Goal: Obtain resource: Download file/media

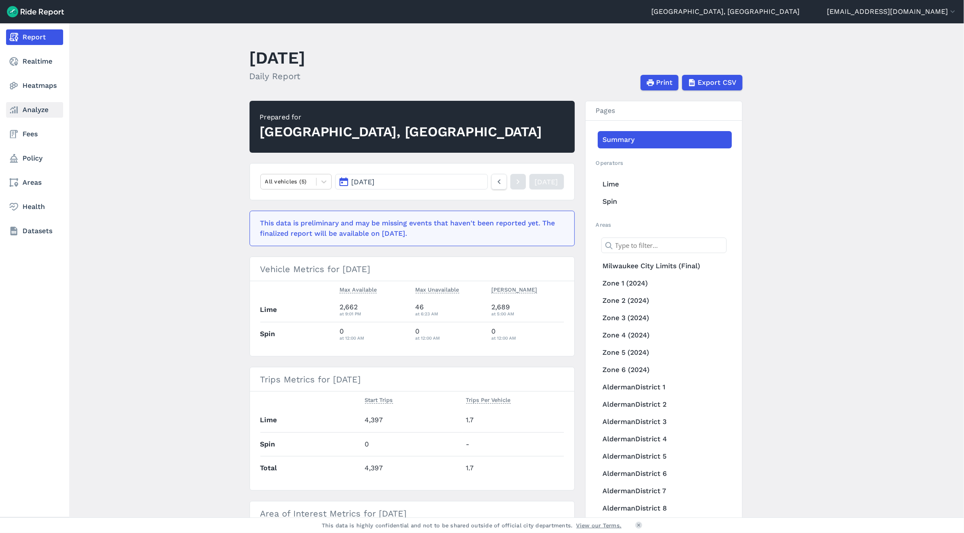
click at [16, 105] on icon at bounding box center [14, 110] width 10 height 10
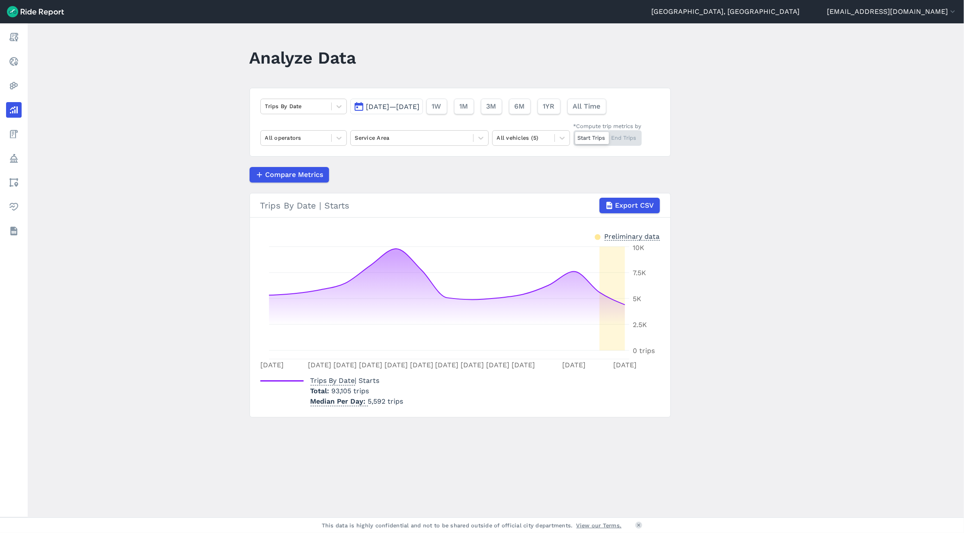
click at [420, 108] on span "[DATE]—[DATE]" at bounding box center [393, 106] width 54 height 8
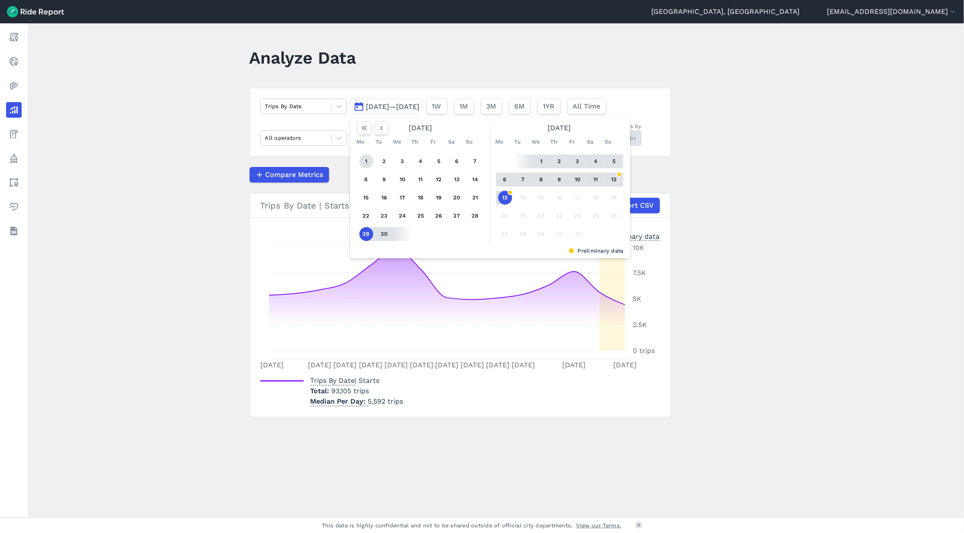
click at [367, 160] on button "1" at bounding box center [366, 161] width 14 height 14
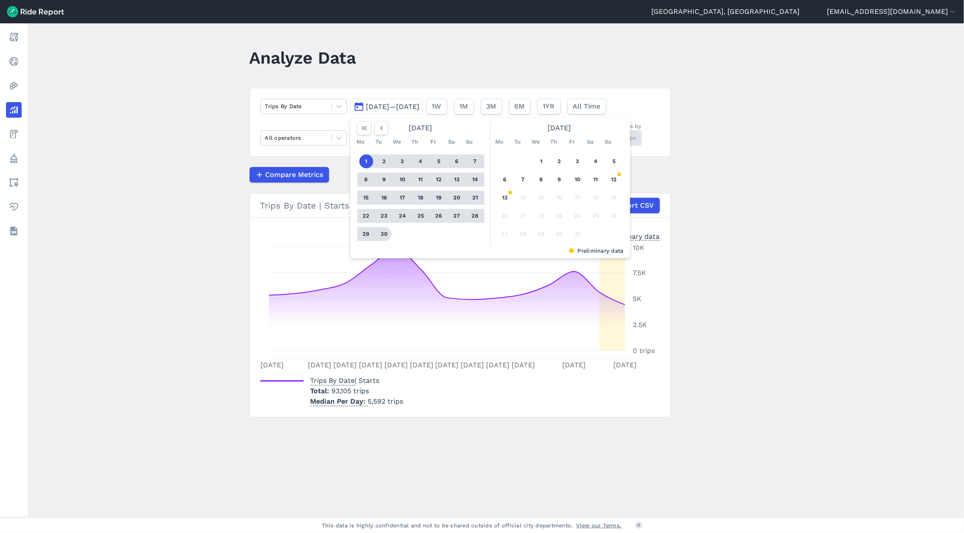
click at [381, 235] on button "30" at bounding box center [384, 234] width 14 height 14
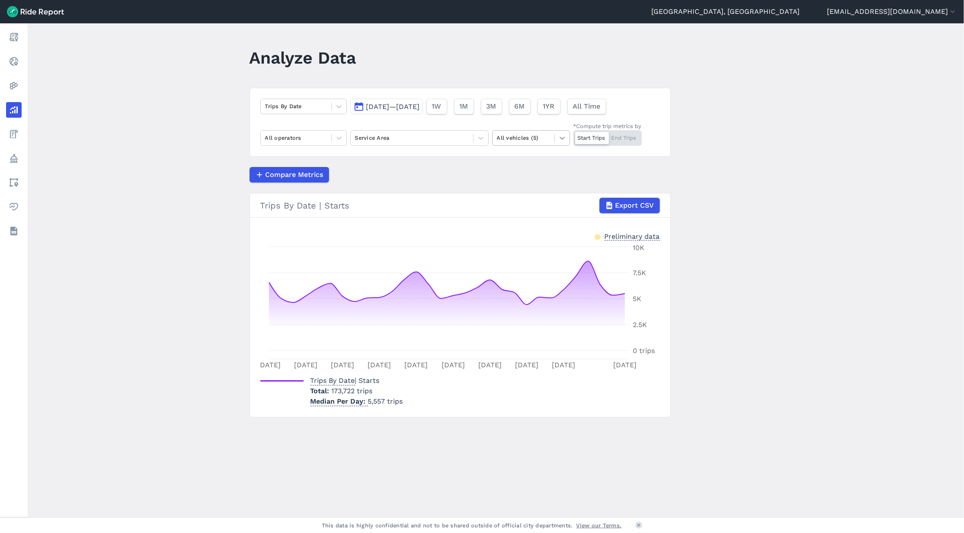
click at [555, 139] on div at bounding box center [562, 138] width 15 height 15
click at [476, 136] on icon at bounding box center [480, 138] width 9 height 9
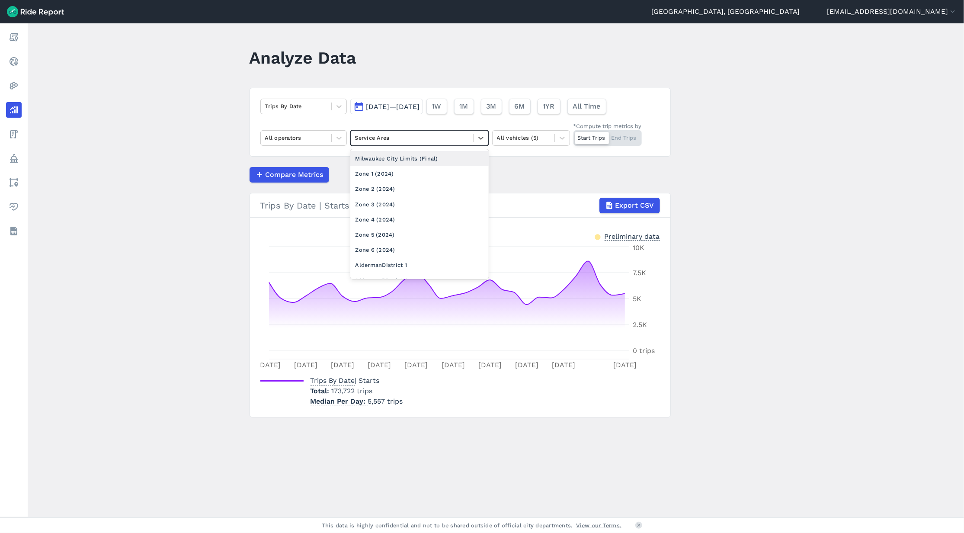
click at [449, 158] on div "Milwaukee City Limits (Final)" at bounding box center [419, 158] width 138 height 15
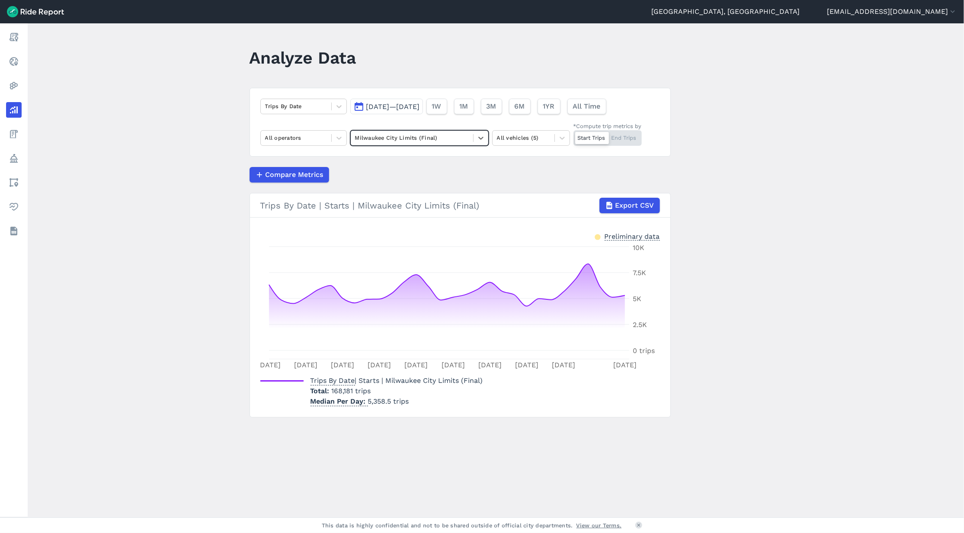
click at [456, 139] on div at bounding box center [412, 138] width 114 height 10
click at [417, 168] on div "Zone 1 (2024)" at bounding box center [419, 173] width 138 height 15
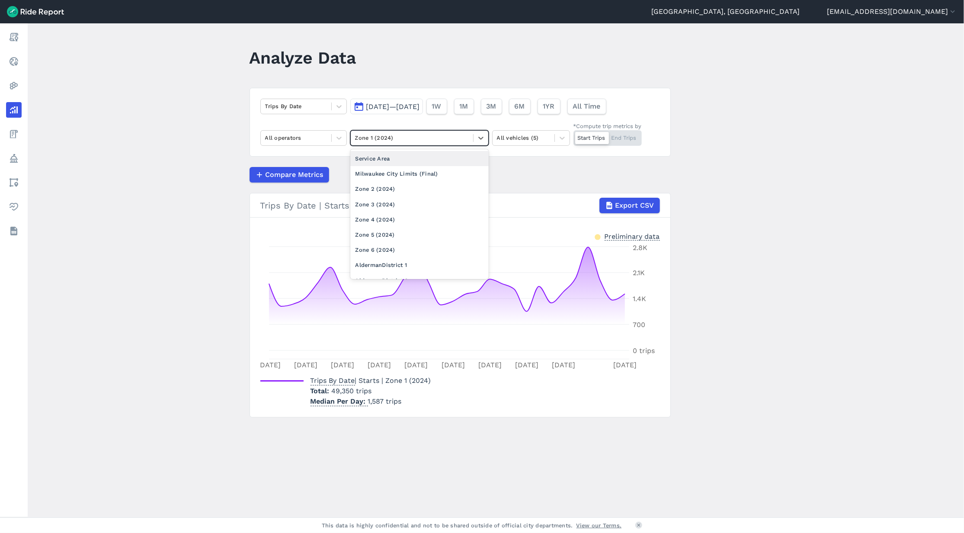
click at [427, 140] on div at bounding box center [412, 138] width 114 height 10
click at [412, 170] on div "Milwaukee City Limits (Final)" at bounding box center [419, 173] width 138 height 15
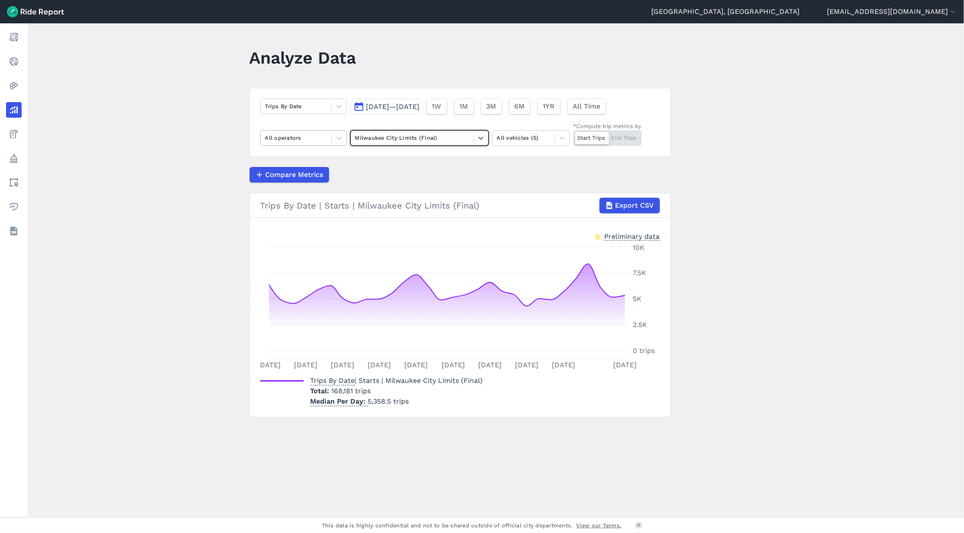
click at [326, 141] on div "All operators" at bounding box center [296, 137] width 70 height 13
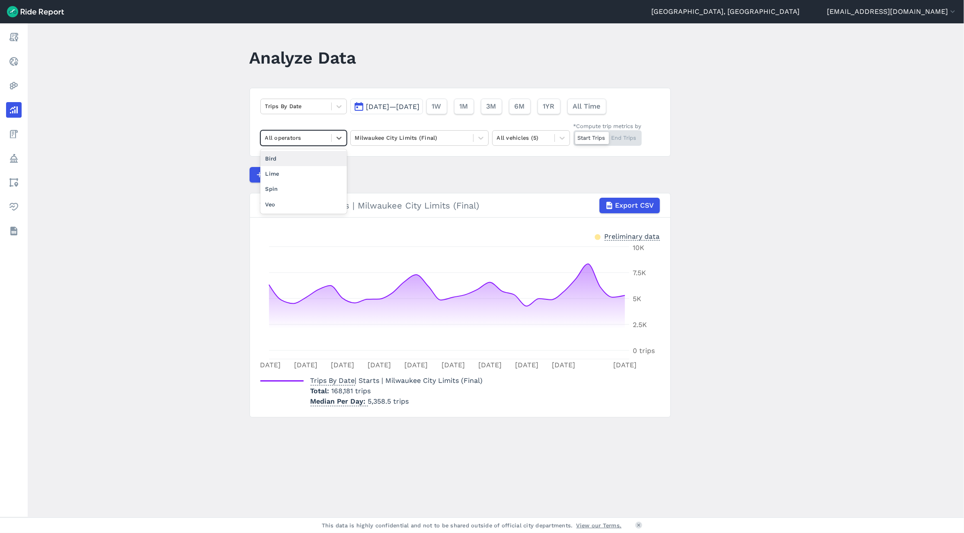
click at [326, 141] on div "All operators" at bounding box center [296, 137] width 70 height 13
click at [332, 106] on div at bounding box center [339, 106] width 15 height 15
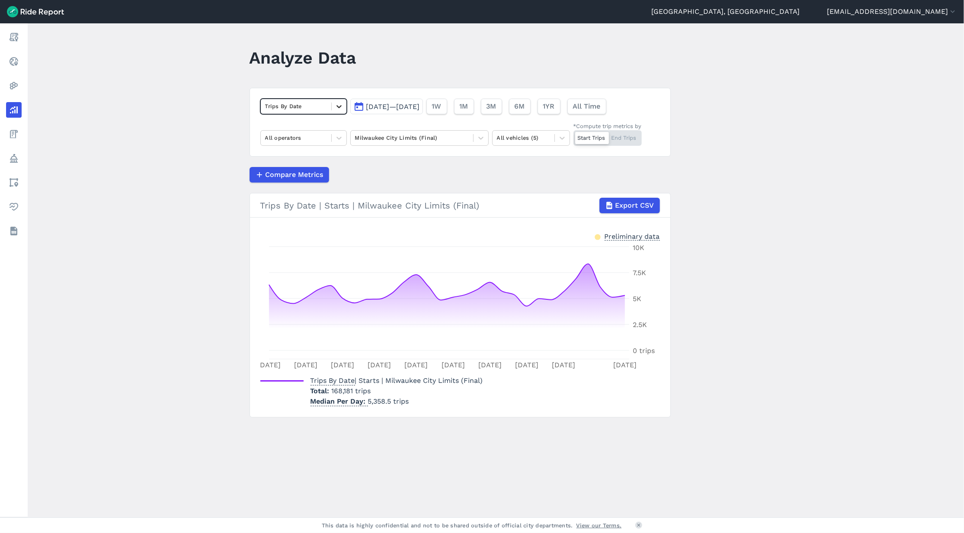
click at [332, 106] on div at bounding box center [339, 106] width 15 height 15
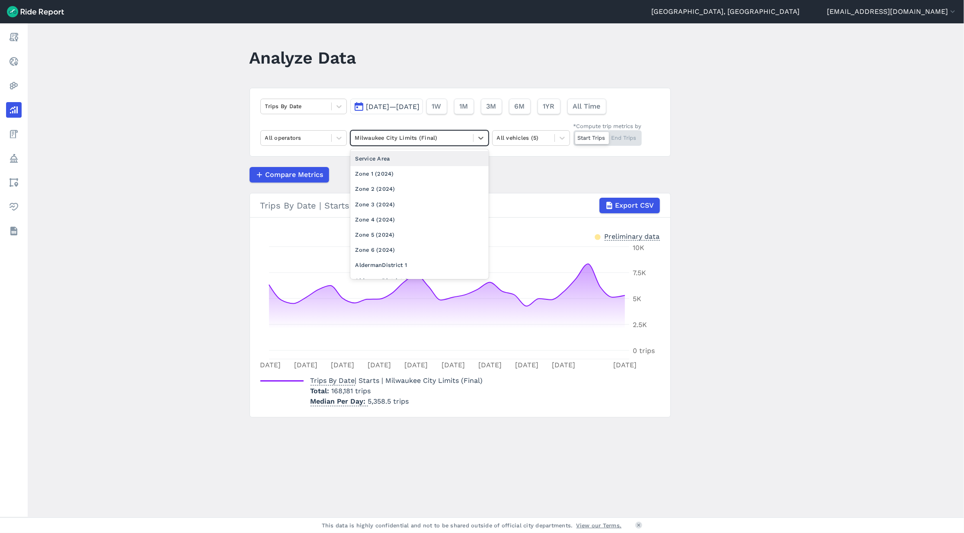
click at [362, 137] on div at bounding box center [412, 138] width 114 height 10
click at [540, 160] on article "Trips By Date [DATE]—[DATE] 1W 1M 3M 6M 1YR All Time All operators option Servi…" at bounding box center [459, 252] width 421 height 329
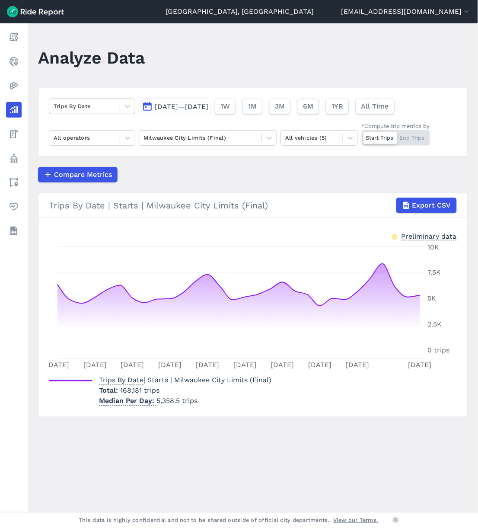
click at [93, 107] on div at bounding box center [85, 106] width 62 height 10
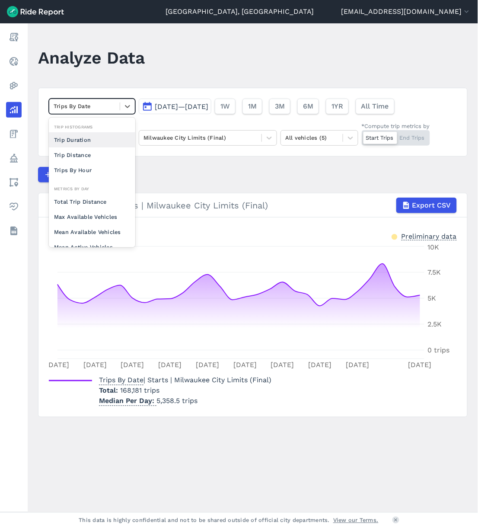
click at [99, 143] on div "Trip Duration" at bounding box center [92, 139] width 86 height 15
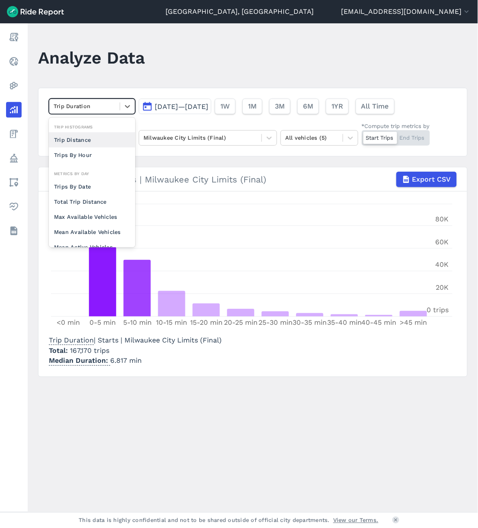
click at [94, 106] on div at bounding box center [85, 106] width 62 height 10
click at [105, 201] on div "Total Trip Distance" at bounding box center [92, 201] width 86 height 15
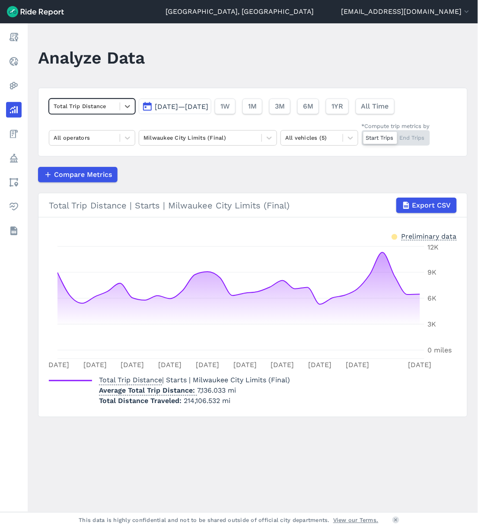
click at [116, 104] on div "Total Trip Distance" at bounding box center [84, 105] width 70 height 13
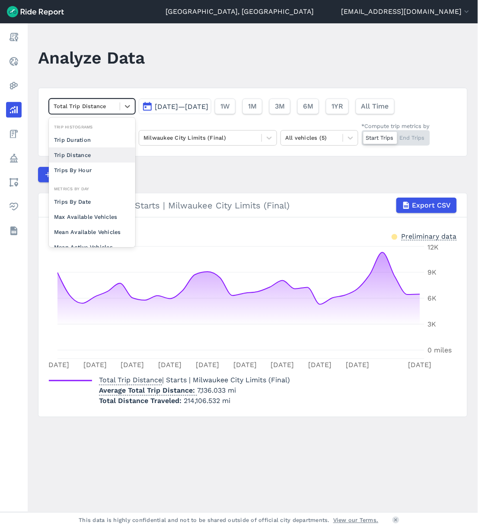
click at [83, 156] on div "Trip Distance" at bounding box center [92, 154] width 86 height 15
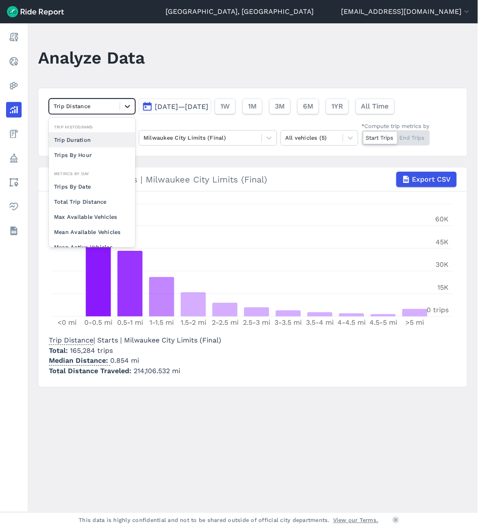
click at [120, 107] on div at bounding box center [127, 106] width 15 height 15
click at [97, 185] on div "Trips By Date" at bounding box center [92, 186] width 86 height 15
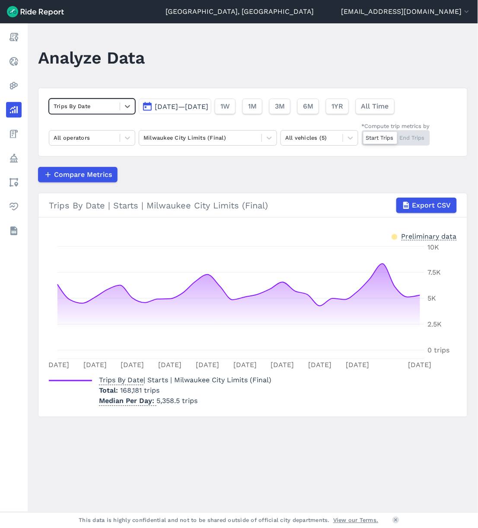
click at [201, 108] on span "[DATE]—[DATE]" at bounding box center [182, 106] width 54 height 8
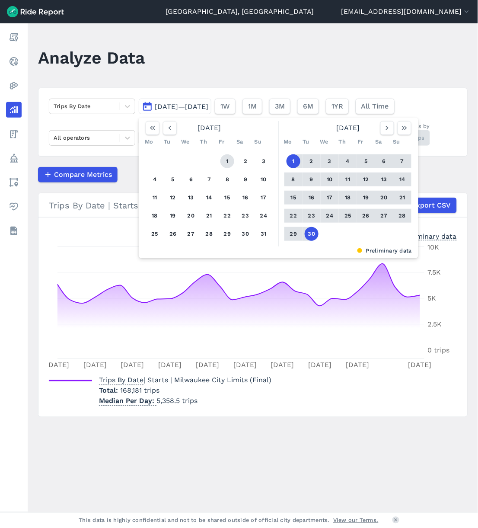
click at [227, 166] on button "1" at bounding box center [227, 161] width 14 height 14
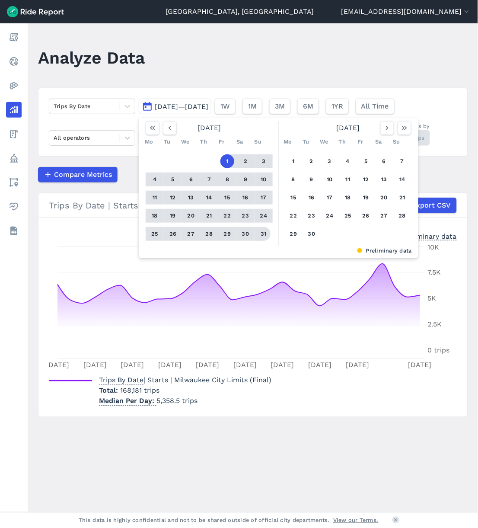
click at [266, 234] on button "31" at bounding box center [264, 234] width 14 height 14
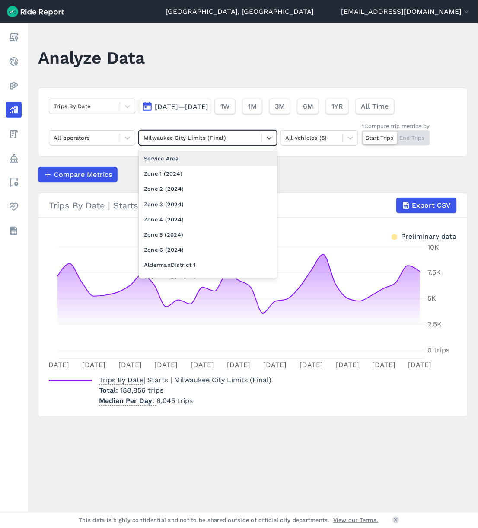
click at [230, 139] on div at bounding box center [201, 138] width 114 height 10
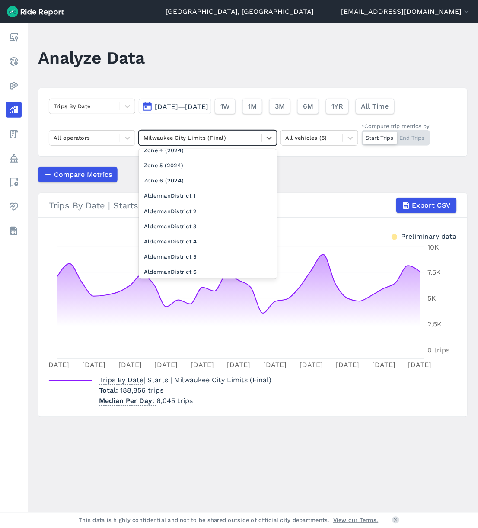
scroll to position [92, 0]
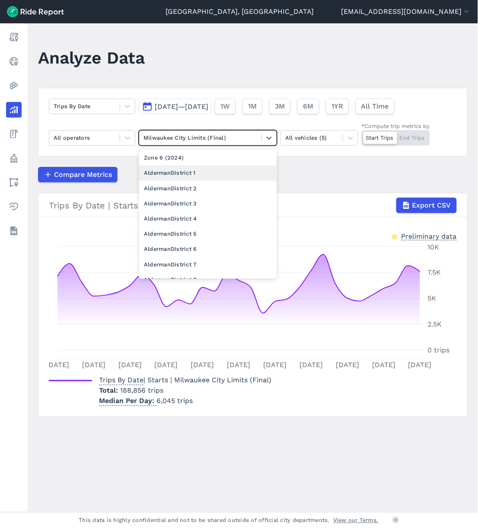
click at [170, 179] on div "AldermanDistrict 1" at bounding box center [208, 172] width 138 height 15
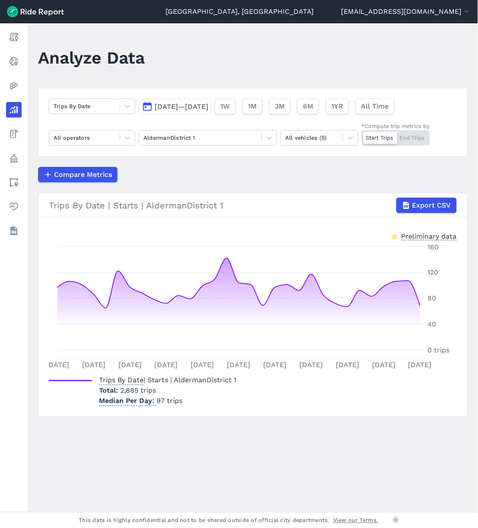
click at [208, 107] on span "[DATE]—[DATE]" at bounding box center [182, 106] width 54 height 8
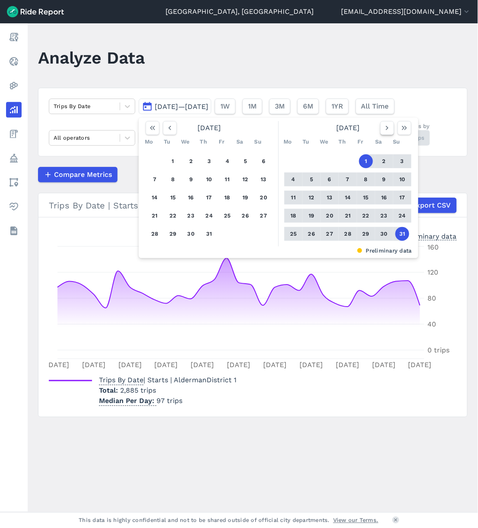
click at [386, 128] on icon "button" at bounding box center [387, 128] width 9 height 9
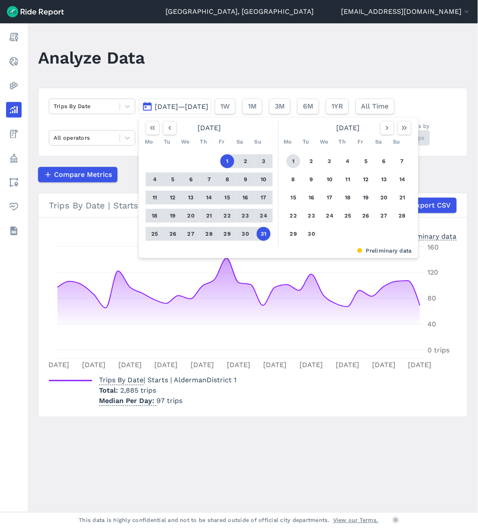
click at [297, 165] on button "1" at bounding box center [294, 161] width 14 height 14
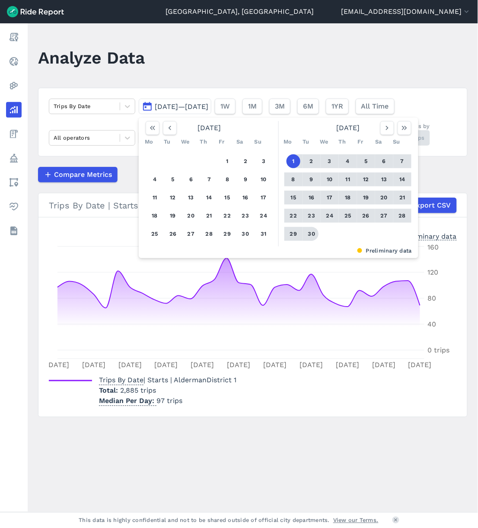
click at [310, 236] on button "30" at bounding box center [312, 234] width 14 height 14
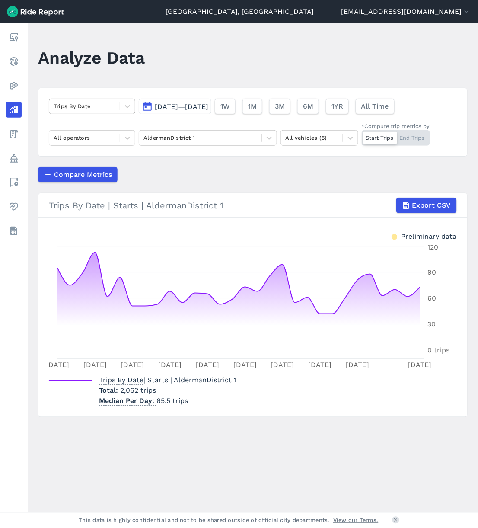
click at [116, 109] on div "Trips By Date" at bounding box center [84, 105] width 70 height 13
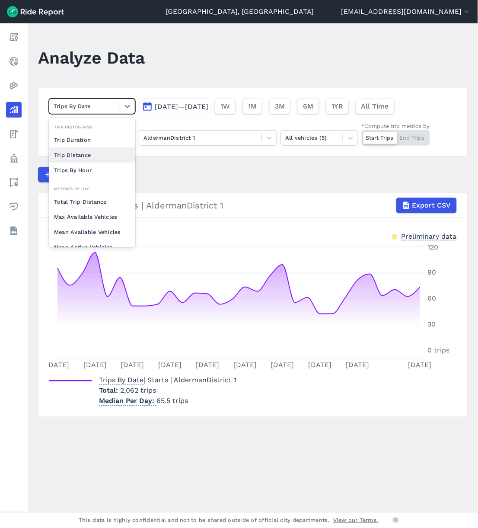
click at [94, 157] on div "Trip Distance" at bounding box center [92, 154] width 86 height 15
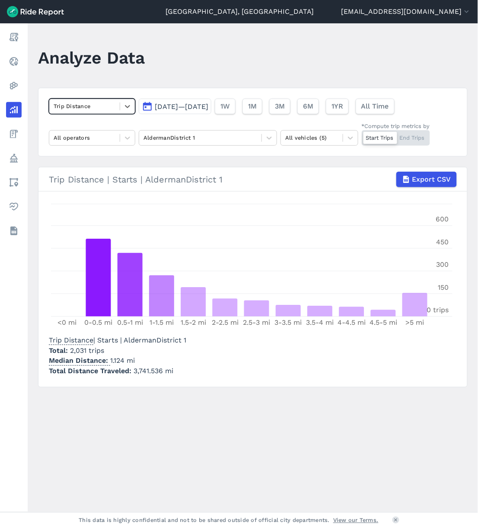
click at [115, 104] on div at bounding box center [85, 106] width 62 height 10
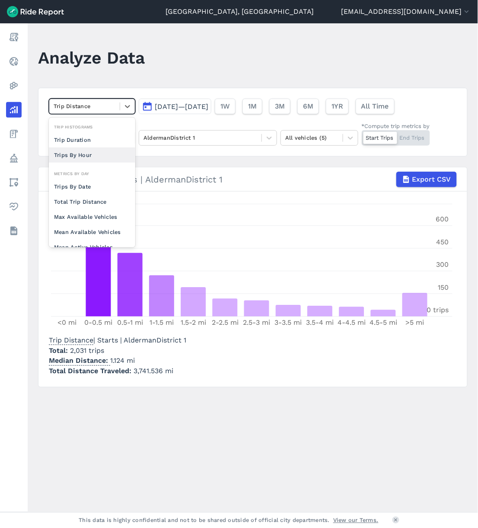
click at [99, 153] on div "Trips By Hour" at bounding box center [92, 154] width 86 height 15
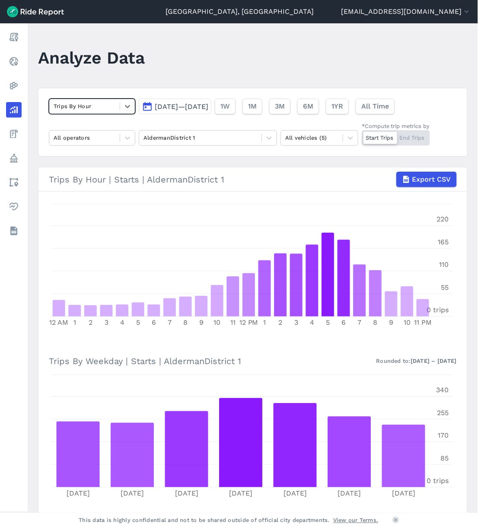
click at [93, 103] on div at bounding box center [85, 106] width 62 height 10
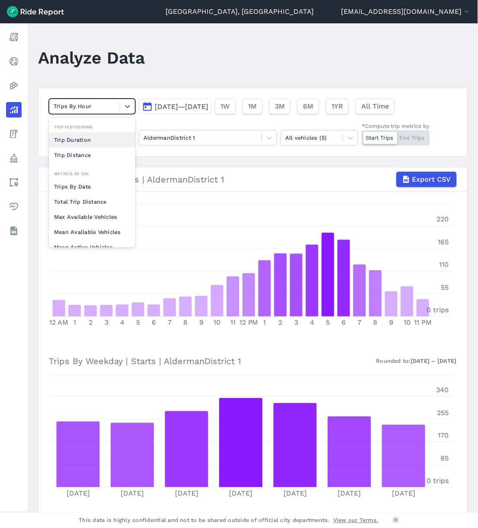
click at [94, 136] on div "Trip Duration" at bounding box center [92, 139] width 86 height 15
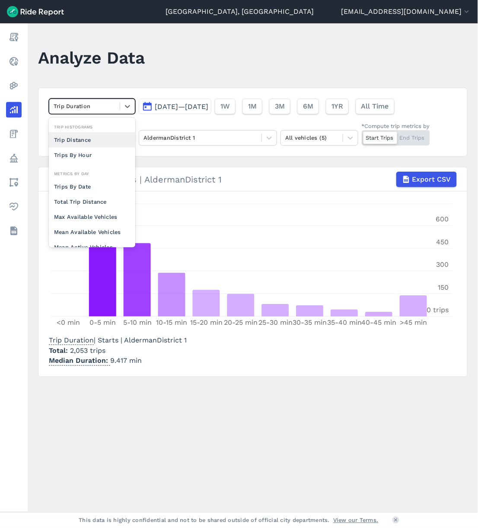
click at [92, 107] on div at bounding box center [85, 106] width 62 height 10
click at [78, 144] on div "Trip Distance" at bounding box center [92, 139] width 86 height 15
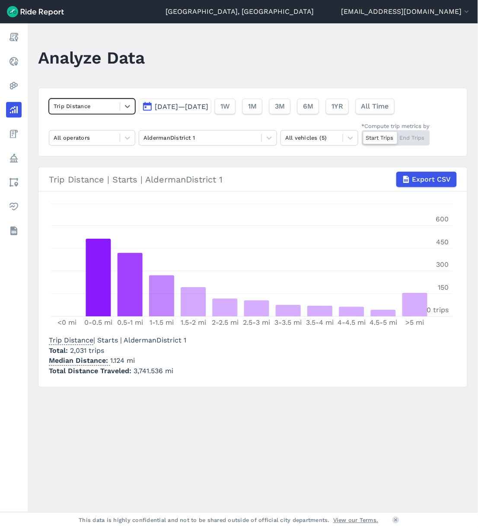
click at [97, 109] on div at bounding box center [85, 106] width 62 height 10
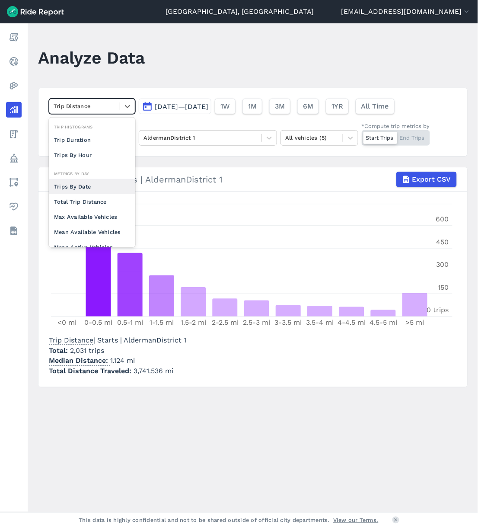
click at [94, 184] on div "Trips By Date" at bounding box center [92, 186] width 86 height 15
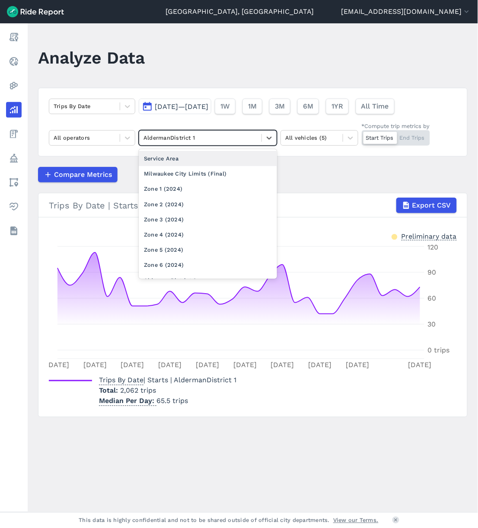
click at [227, 137] on div at bounding box center [201, 138] width 114 height 10
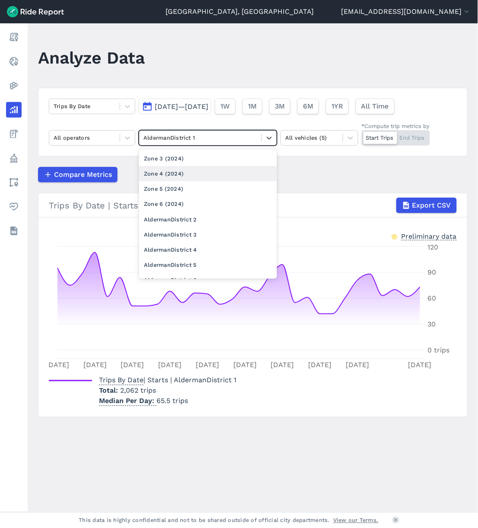
scroll to position [57, 0]
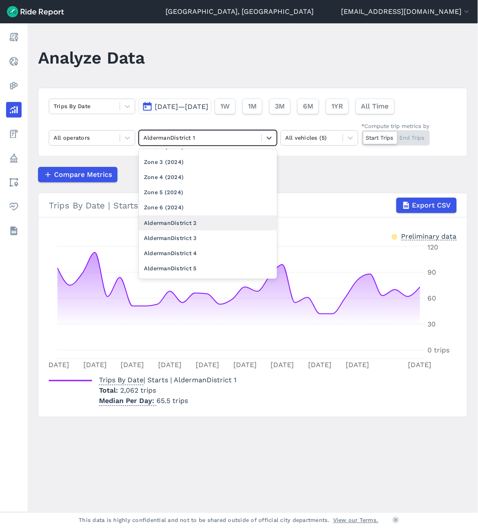
click at [192, 222] on div "AldermanDistrict 2" at bounding box center [208, 222] width 138 height 15
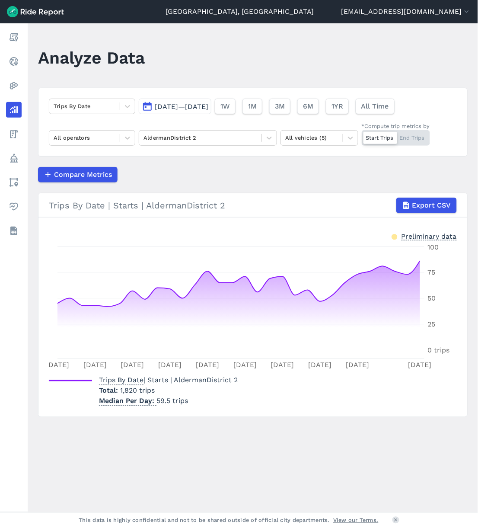
click at [198, 176] on div "Compare Metrics" at bounding box center [253, 175] width 430 height 16
click at [127, 105] on icon at bounding box center [127, 106] width 9 height 9
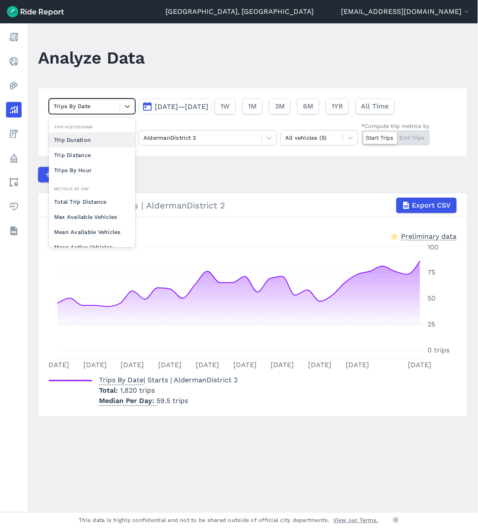
click at [97, 135] on div "Trip Duration" at bounding box center [92, 139] width 86 height 15
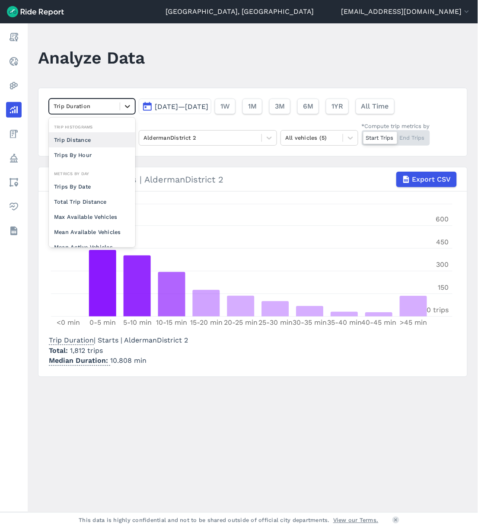
click at [131, 106] on icon at bounding box center [127, 106] width 9 height 9
click at [85, 141] on div "Trip Distance" at bounding box center [92, 139] width 86 height 15
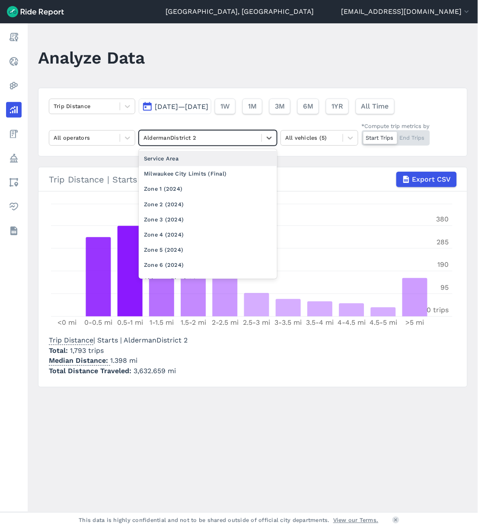
click at [208, 138] on div at bounding box center [201, 138] width 114 height 10
click at [184, 214] on div "Zone 3 (2024)" at bounding box center [208, 219] width 138 height 15
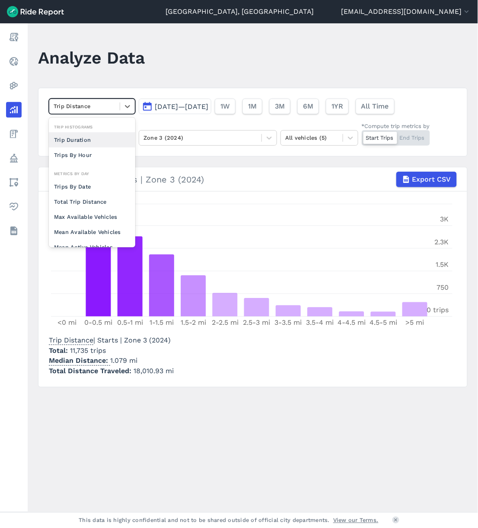
click at [112, 108] on div at bounding box center [85, 106] width 62 height 10
click at [105, 142] on div "Trip Duration" at bounding box center [92, 139] width 86 height 15
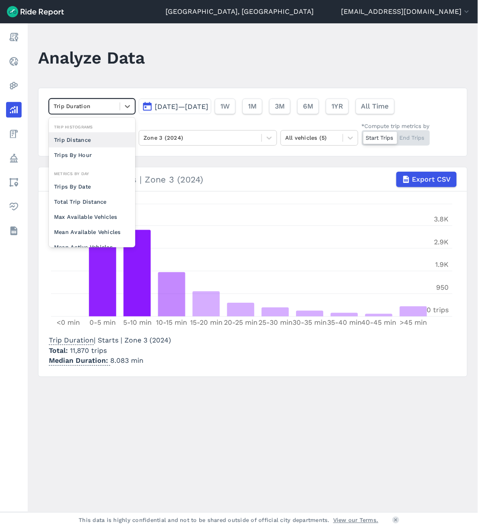
click at [116, 109] on div "Trip Duration" at bounding box center [84, 105] width 70 height 13
click at [101, 184] on div "Trips By Date" at bounding box center [92, 186] width 86 height 15
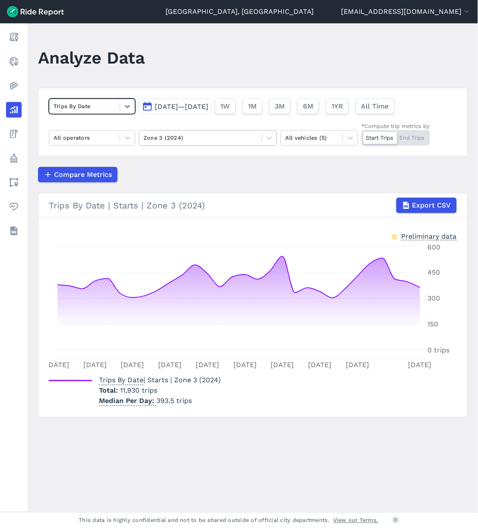
click at [189, 142] on div at bounding box center [201, 138] width 114 height 10
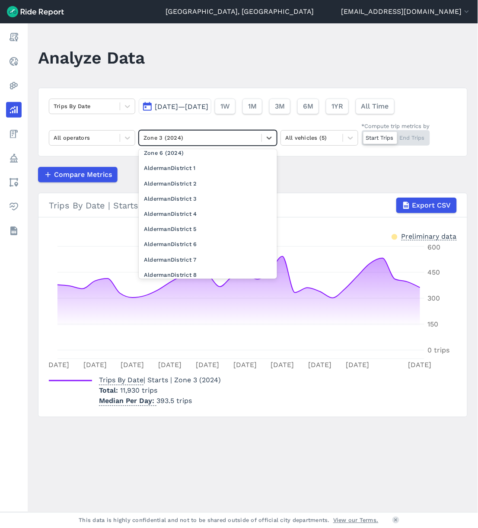
scroll to position [115, 0]
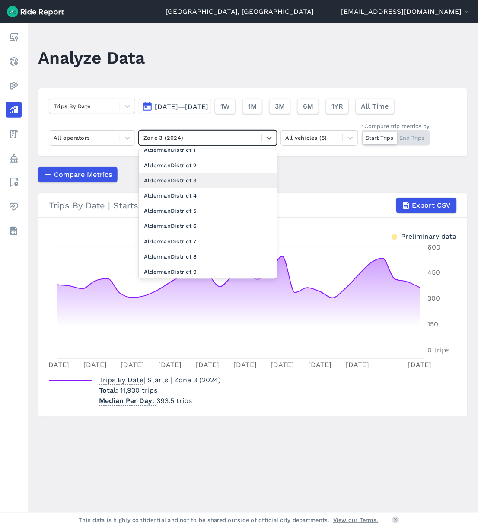
click at [206, 183] on div "AldermanDistrict 3" at bounding box center [208, 180] width 138 height 15
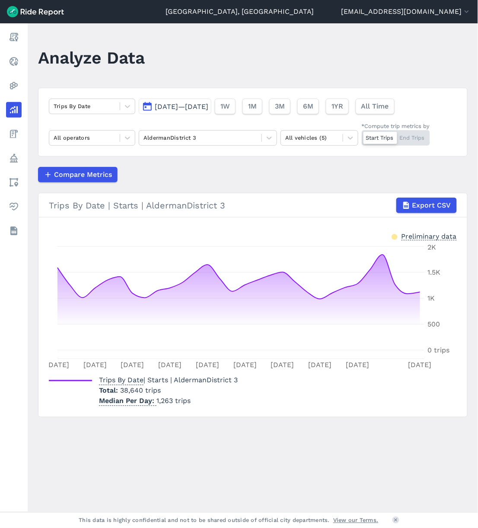
click at [312, 171] on div "Compare Metrics" at bounding box center [253, 175] width 430 height 16
click at [97, 106] on div at bounding box center [85, 106] width 62 height 10
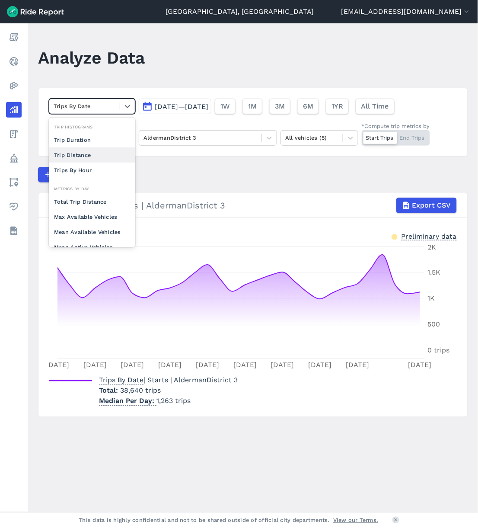
click at [86, 153] on div "Trip Distance" at bounding box center [92, 154] width 86 height 15
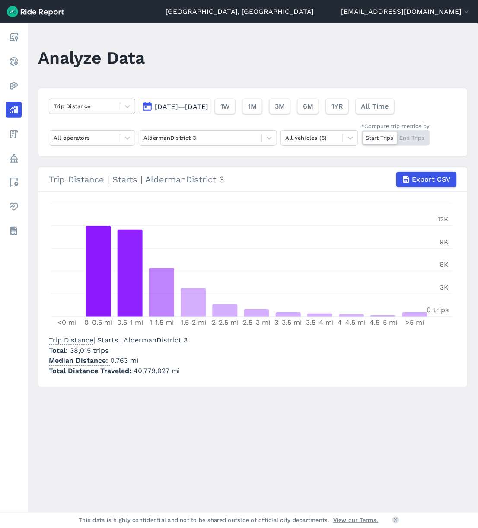
click at [73, 104] on div at bounding box center [85, 106] width 62 height 10
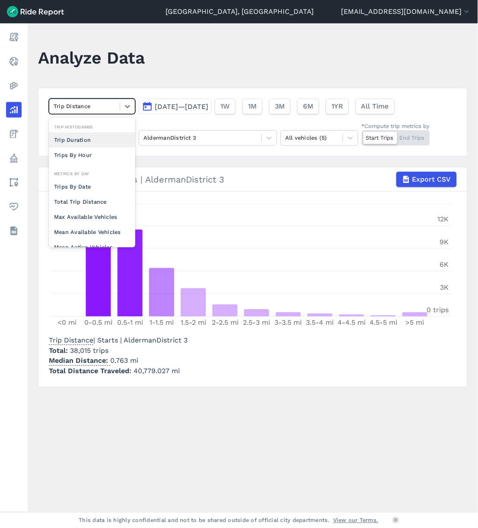
click at [71, 138] on div "Trip Duration" at bounding box center [92, 139] width 86 height 15
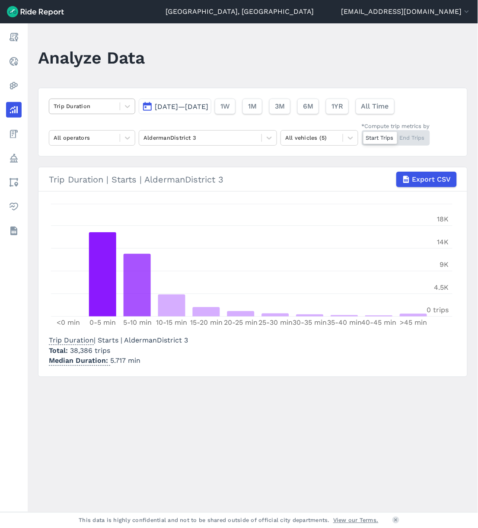
click at [112, 109] on div at bounding box center [85, 106] width 62 height 10
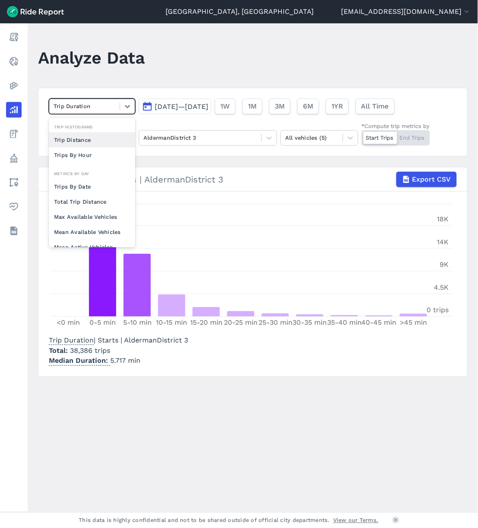
click at [103, 140] on div "Trip Distance" at bounding box center [92, 139] width 86 height 15
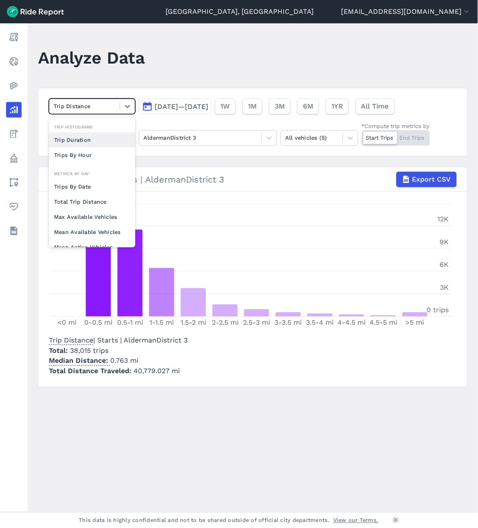
click at [97, 101] on div at bounding box center [85, 106] width 62 height 10
click at [83, 183] on div "Trips By Date" at bounding box center [92, 186] width 86 height 15
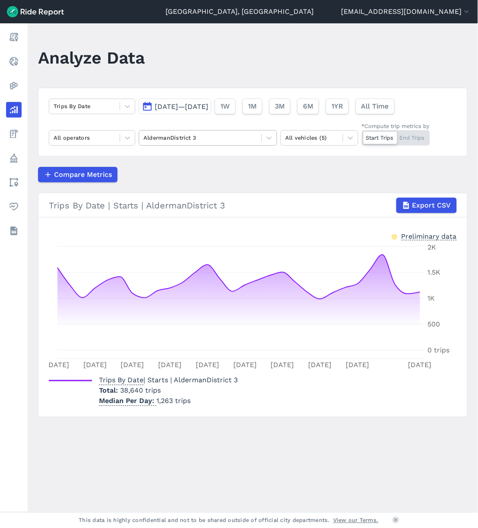
click at [236, 139] on div at bounding box center [201, 138] width 114 height 10
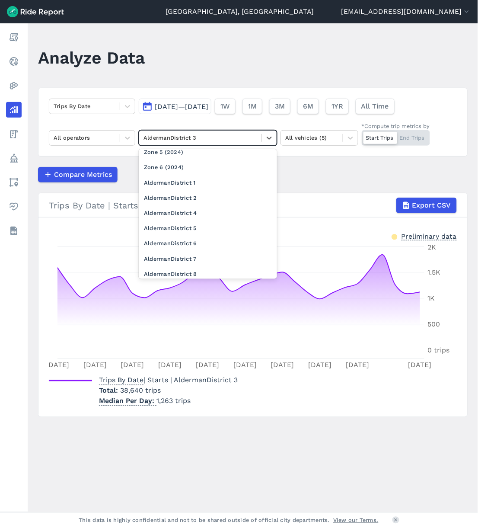
scroll to position [115, 0]
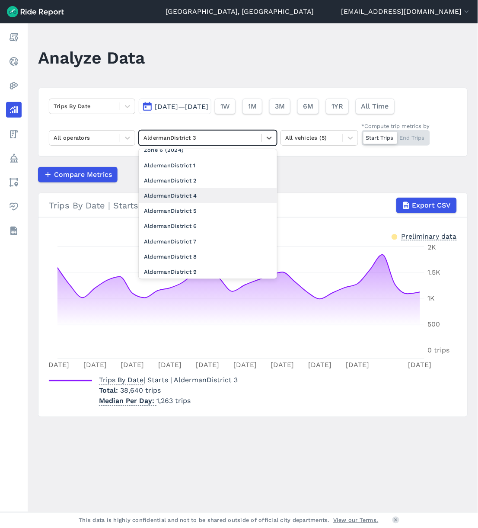
click at [196, 201] on div "AldermanDistrict 4" at bounding box center [208, 195] width 138 height 15
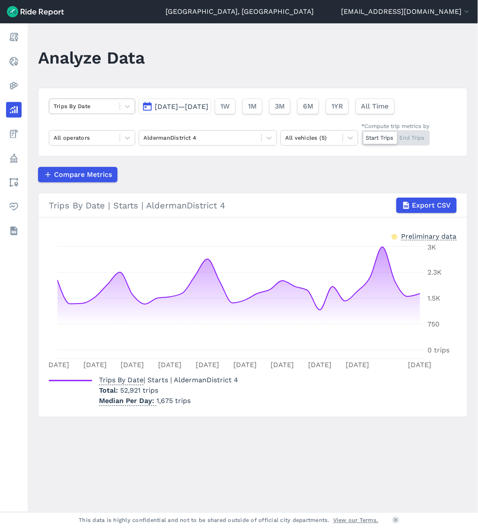
click at [117, 107] on div "Trips By Date" at bounding box center [84, 105] width 70 height 13
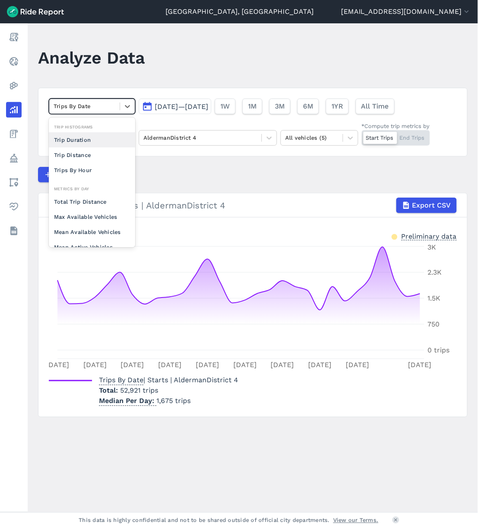
click at [84, 139] on div "Trip Duration" at bounding box center [92, 139] width 86 height 15
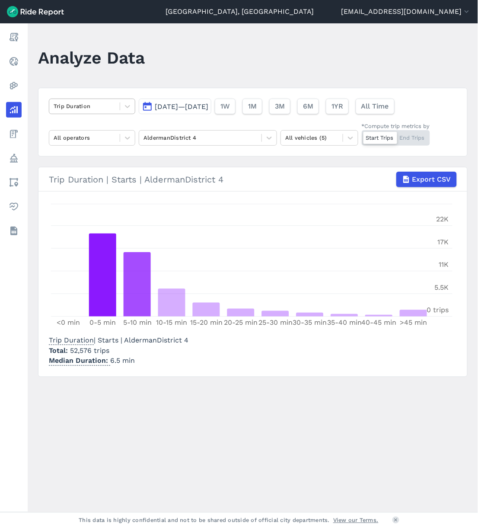
click at [118, 110] on div "Trip Duration" at bounding box center [84, 105] width 70 height 13
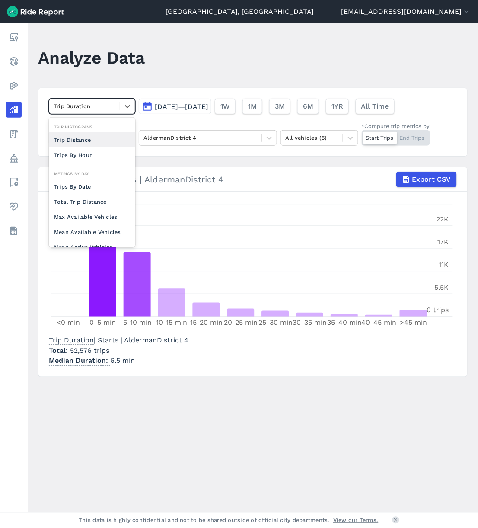
click at [88, 134] on div "Trip Distance" at bounding box center [92, 139] width 86 height 15
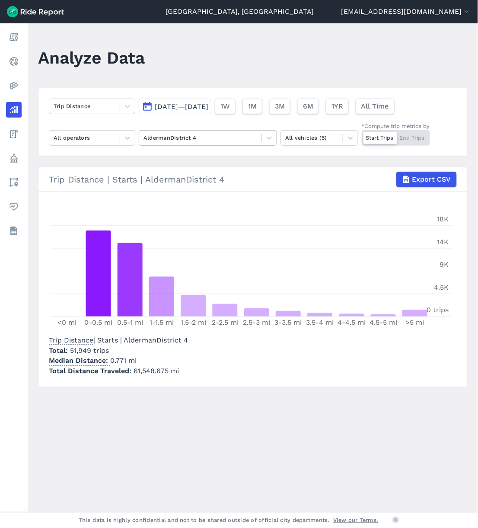
click at [251, 135] on div at bounding box center [201, 138] width 114 height 10
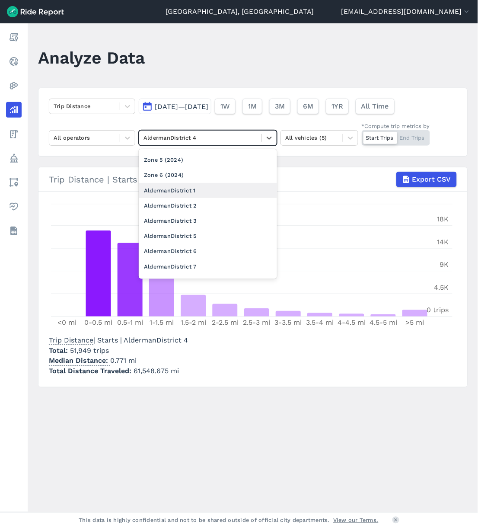
scroll to position [161, 0]
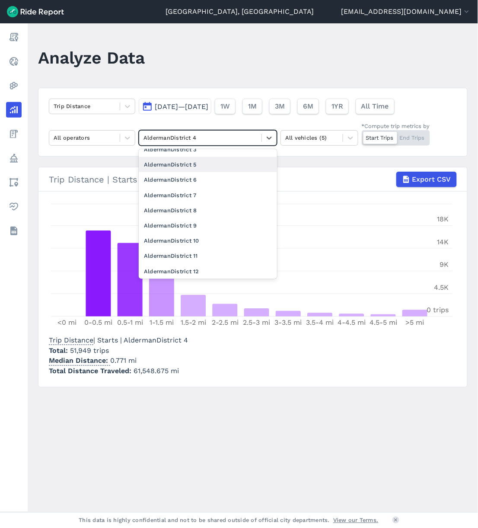
click at [207, 169] on div "AldermanDistrict 5" at bounding box center [208, 164] width 138 height 15
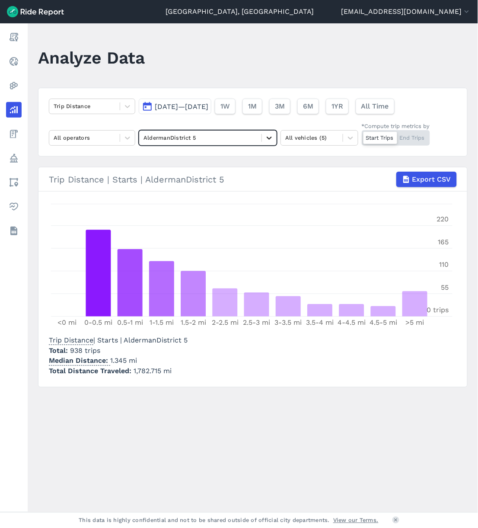
click at [265, 138] on icon at bounding box center [269, 138] width 9 height 9
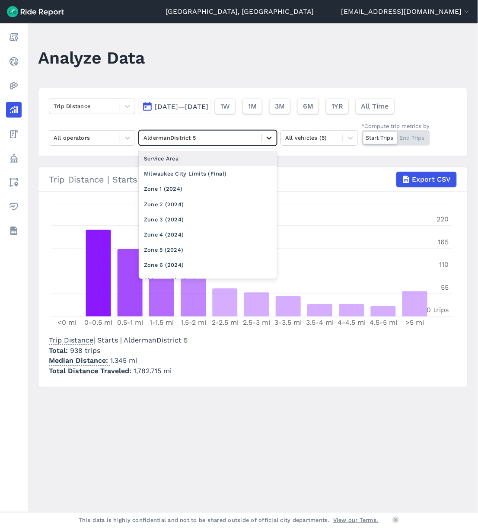
click at [265, 138] on icon at bounding box center [269, 138] width 9 height 9
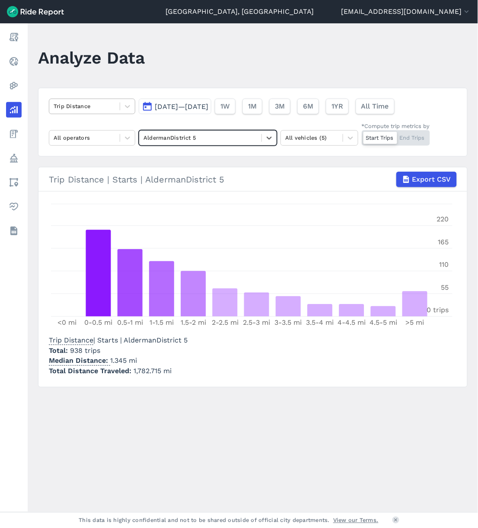
click at [87, 104] on div at bounding box center [85, 106] width 62 height 10
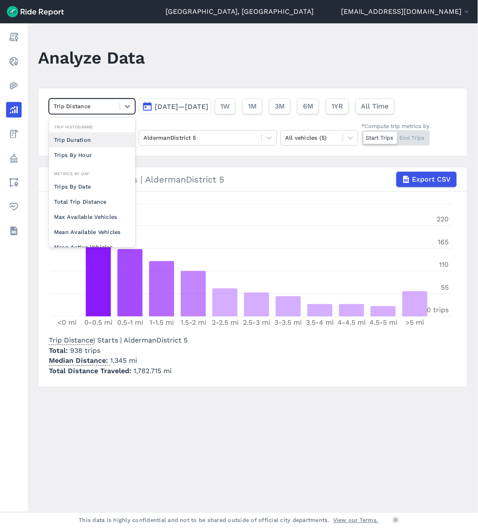
click at [85, 144] on div "Trip Duration" at bounding box center [92, 139] width 86 height 15
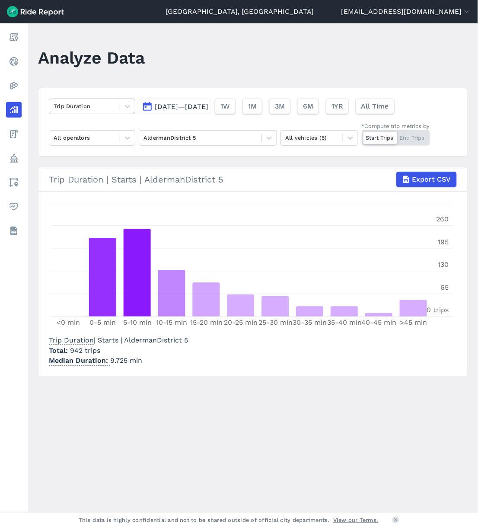
click at [100, 101] on div at bounding box center [85, 106] width 62 height 10
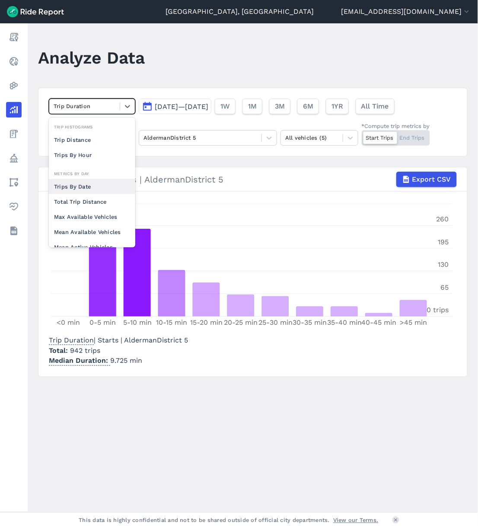
click at [84, 185] on div "Trips By Date" at bounding box center [92, 186] width 86 height 15
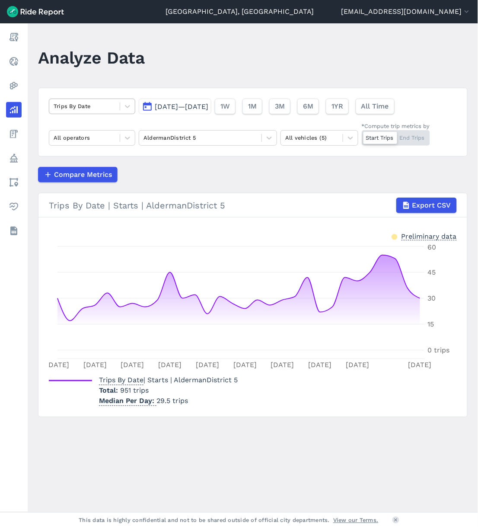
click at [106, 112] on div "Trips By Date" at bounding box center [84, 105] width 70 height 13
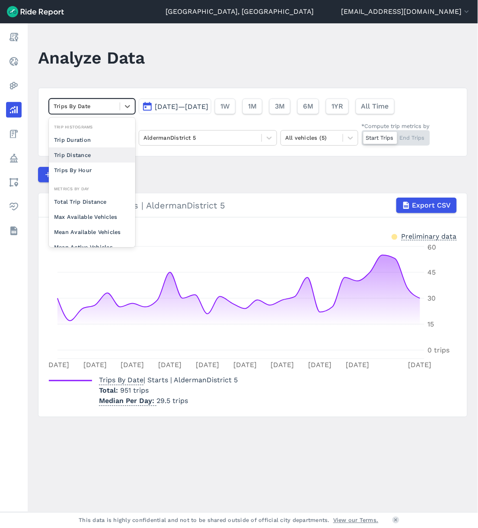
click at [82, 156] on div "Trip Distance" at bounding box center [92, 154] width 86 height 15
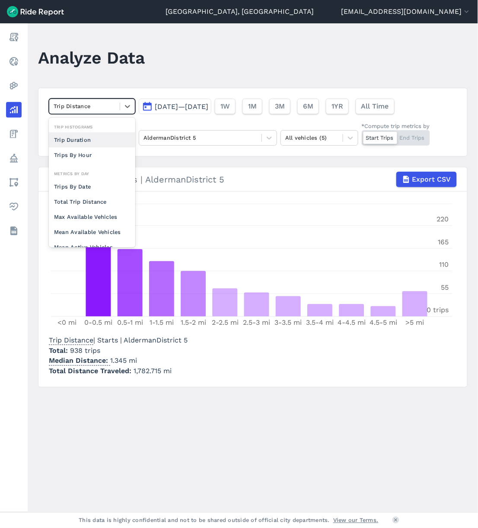
click at [115, 99] on div "Trip Distance" at bounding box center [92, 107] width 86 height 16
click at [93, 141] on div "Trip Duration" at bounding box center [92, 139] width 86 height 15
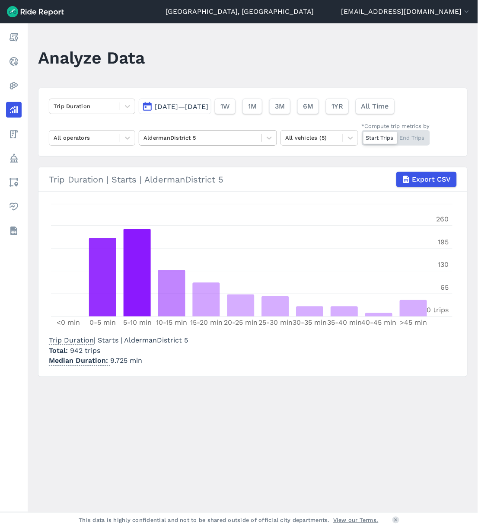
click at [234, 142] on div at bounding box center [201, 138] width 114 height 10
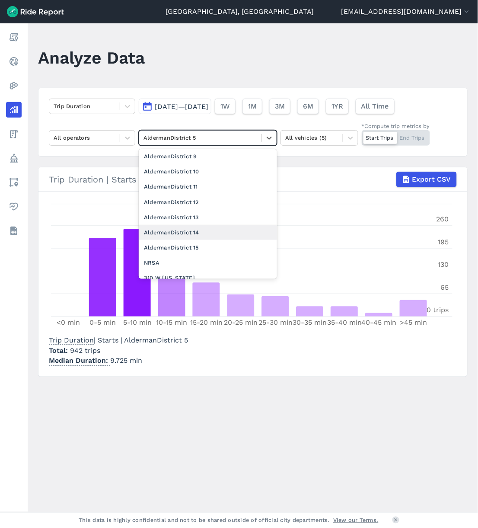
scroll to position [173, 0]
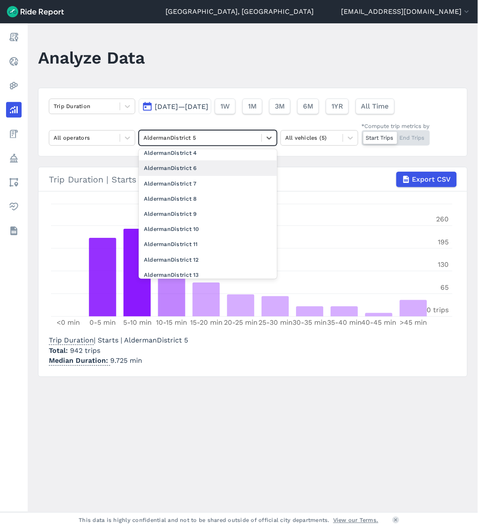
click at [201, 172] on div "AldermanDistrict 6" at bounding box center [208, 167] width 138 height 15
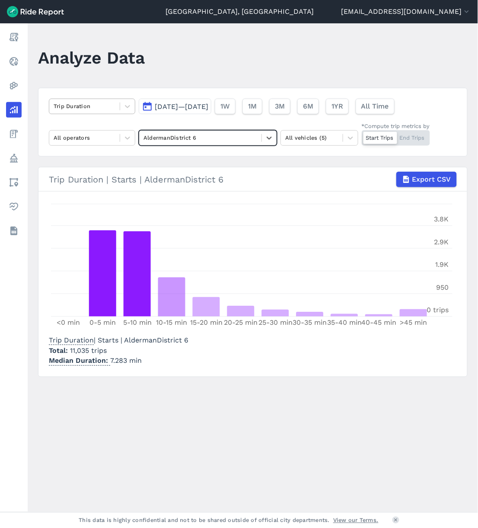
click at [117, 112] on div "Trip Duration" at bounding box center [84, 105] width 70 height 13
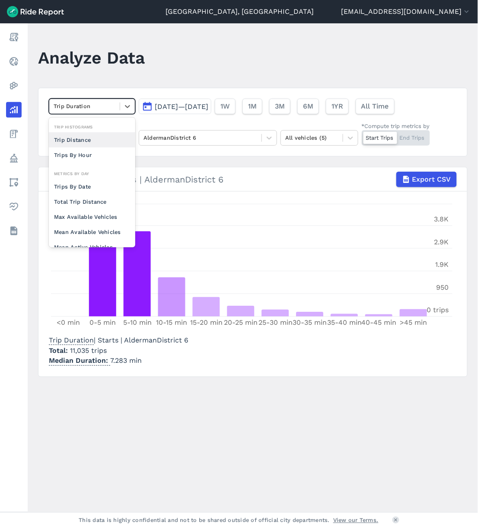
click at [97, 144] on div "Trip Distance" at bounding box center [92, 139] width 86 height 15
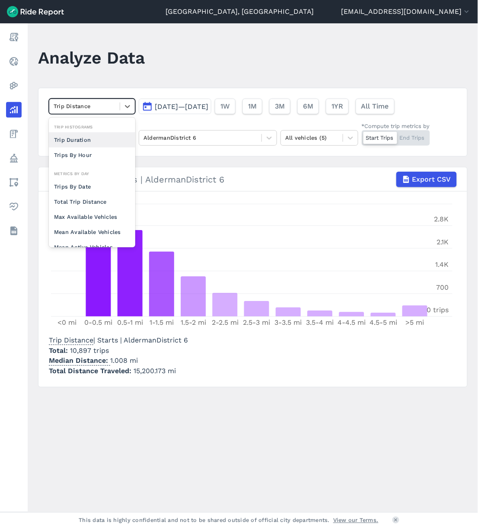
click at [102, 112] on div "Trip Distance" at bounding box center [84, 105] width 70 height 13
click at [98, 185] on div "Trips By Date" at bounding box center [92, 186] width 86 height 15
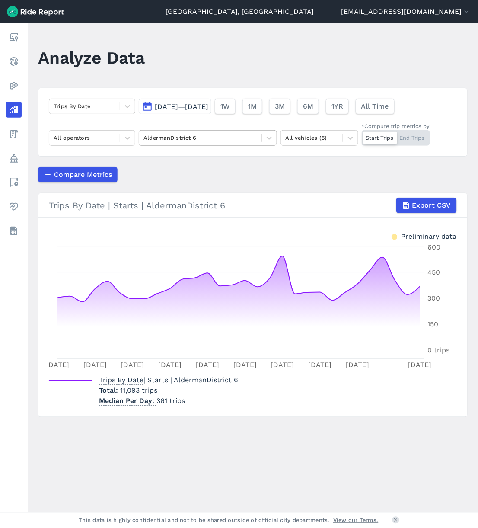
click at [247, 142] on div at bounding box center [201, 138] width 114 height 10
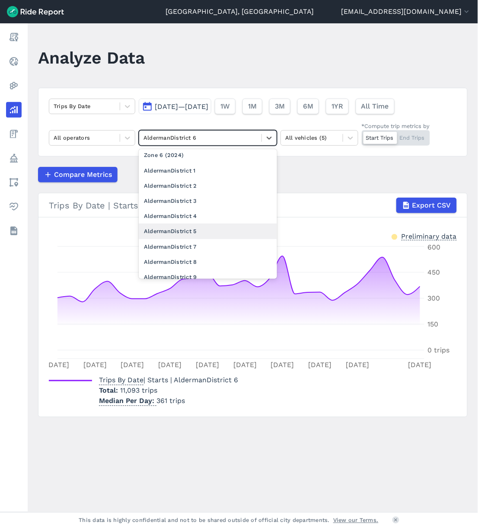
scroll to position [173, 0]
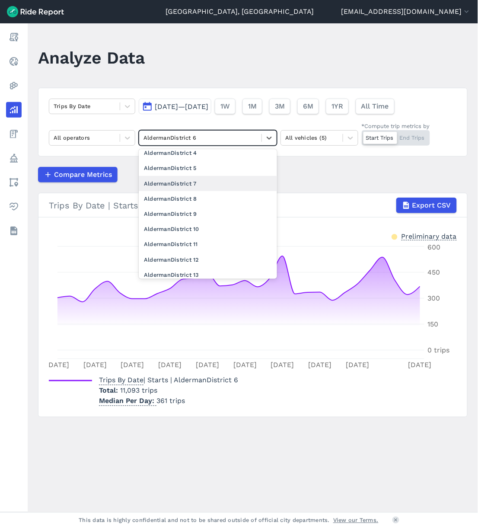
click at [222, 185] on div "AldermanDistrict 7" at bounding box center [208, 183] width 138 height 15
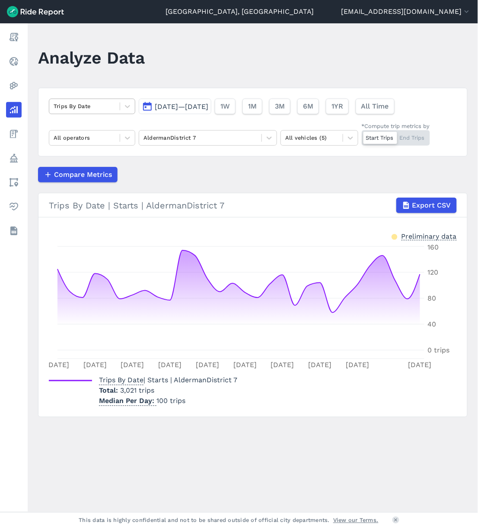
click at [83, 102] on div at bounding box center [85, 106] width 62 height 10
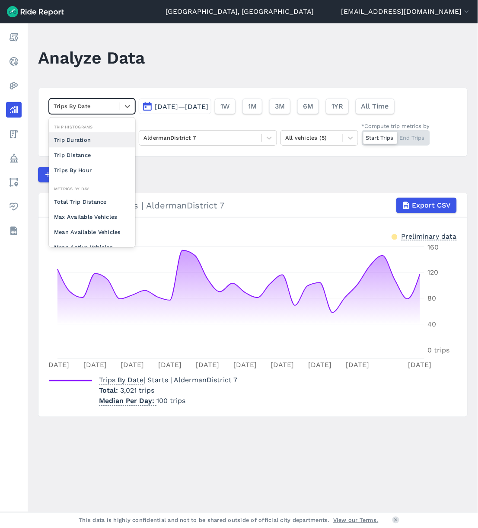
click at [78, 143] on div "Trip Duration" at bounding box center [92, 139] width 86 height 15
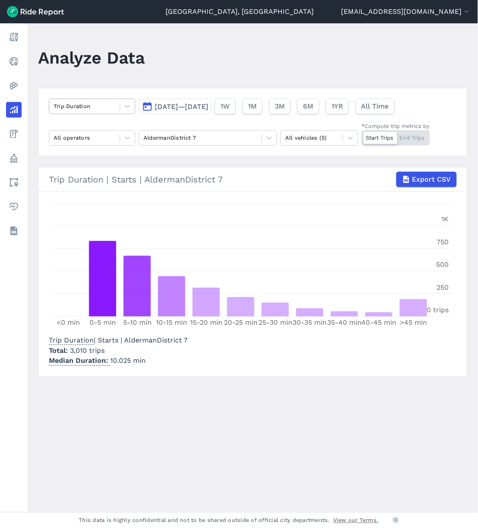
click at [108, 109] on div at bounding box center [85, 106] width 62 height 10
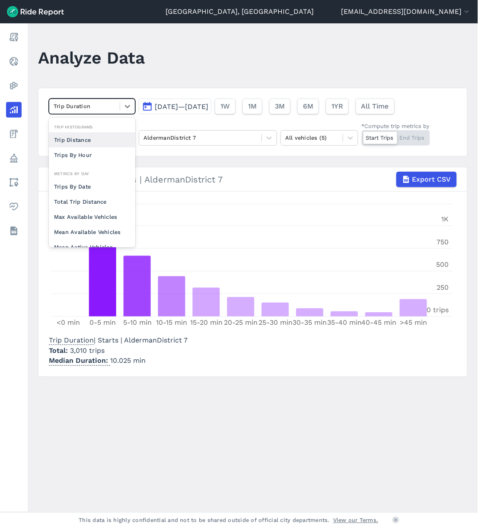
click at [87, 139] on div "Trip Distance" at bounding box center [92, 139] width 86 height 15
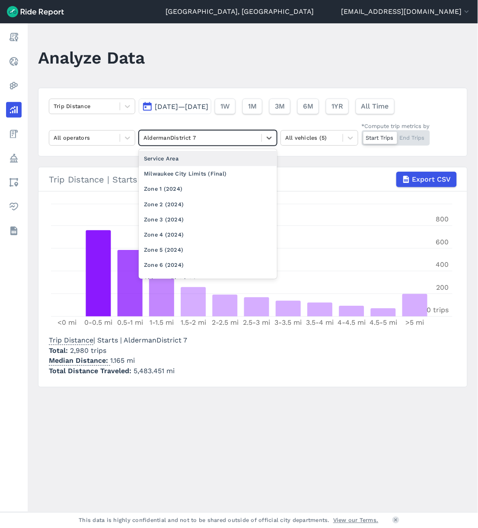
click at [234, 139] on div at bounding box center [201, 138] width 114 height 10
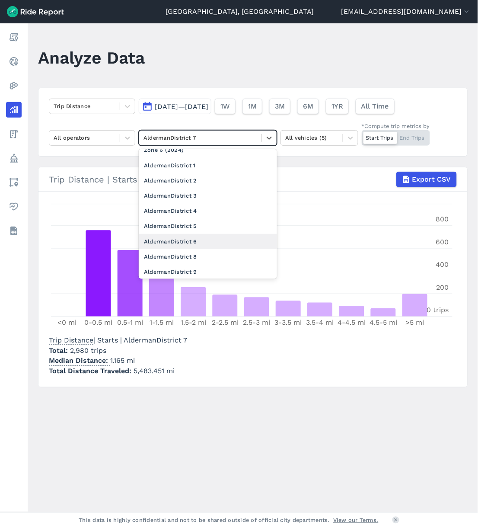
scroll to position [173, 0]
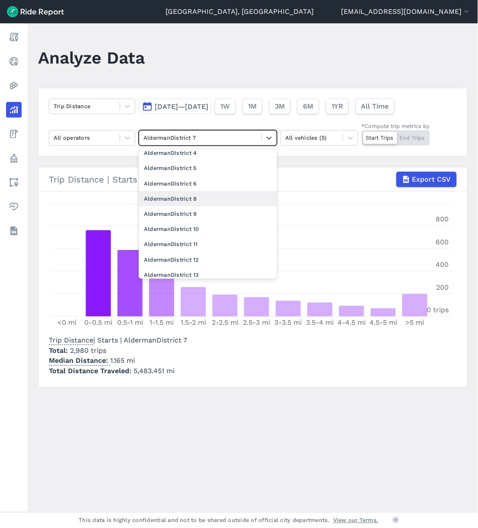
click at [187, 201] on div "AldermanDistrict 8" at bounding box center [208, 198] width 138 height 15
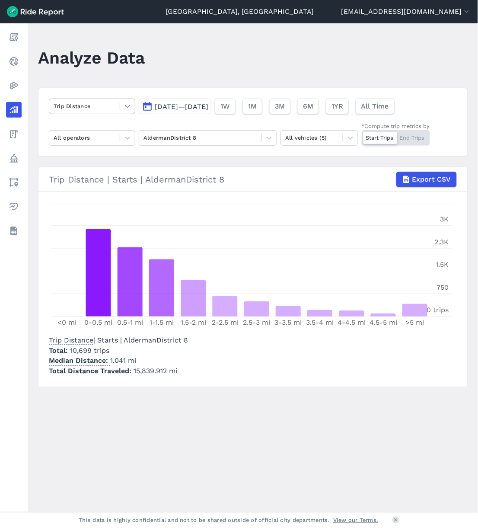
click at [120, 112] on div at bounding box center [127, 106] width 15 height 15
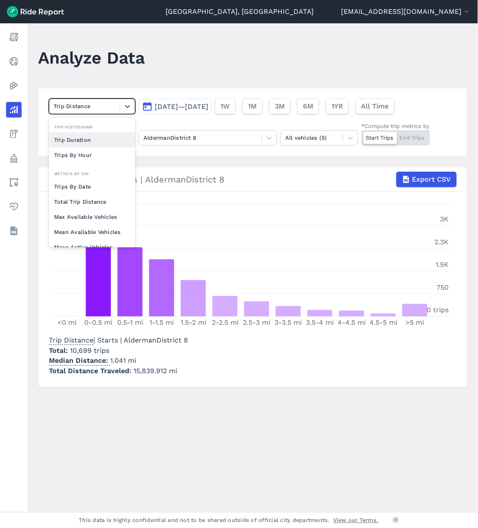
click at [101, 144] on div "Trip Duration" at bounding box center [92, 139] width 86 height 15
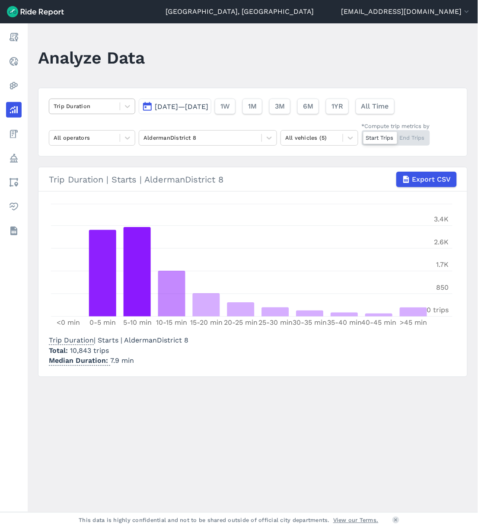
click at [102, 109] on div at bounding box center [85, 106] width 62 height 10
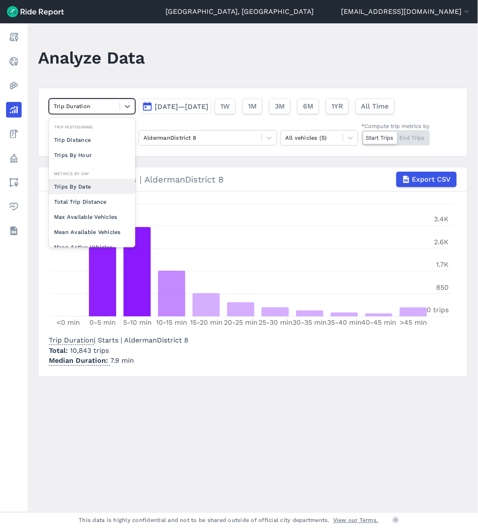
click at [86, 185] on div "Trips By Date" at bounding box center [92, 186] width 86 height 15
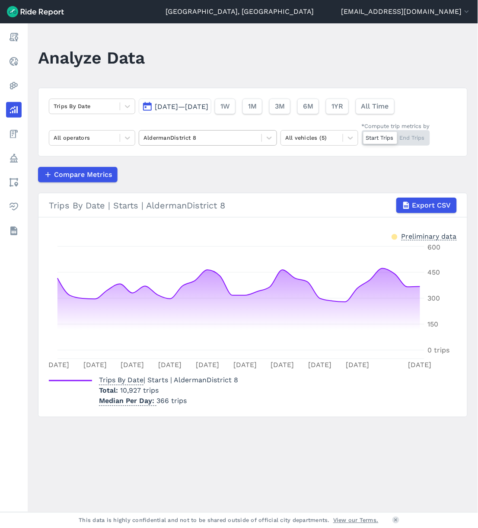
click at [168, 134] on div at bounding box center [201, 138] width 114 height 10
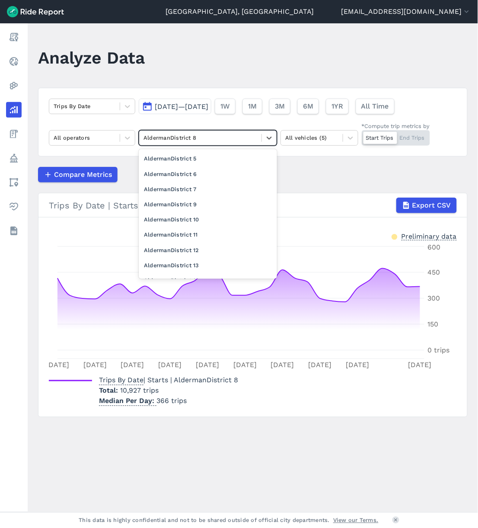
scroll to position [184, 0]
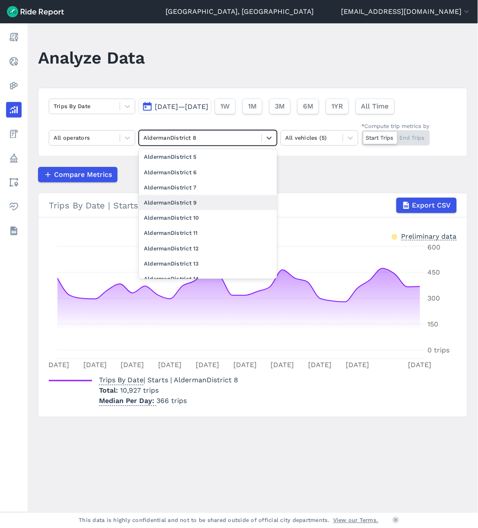
click at [210, 207] on div "AldermanDistrict 9" at bounding box center [208, 202] width 138 height 15
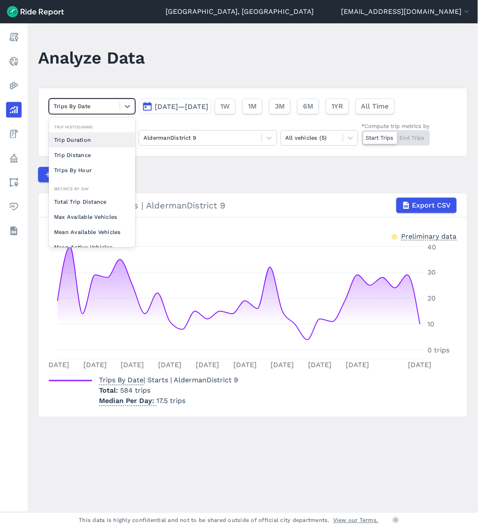
click at [109, 105] on div at bounding box center [85, 106] width 62 height 10
click at [99, 140] on div "Trip Duration" at bounding box center [92, 139] width 86 height 15
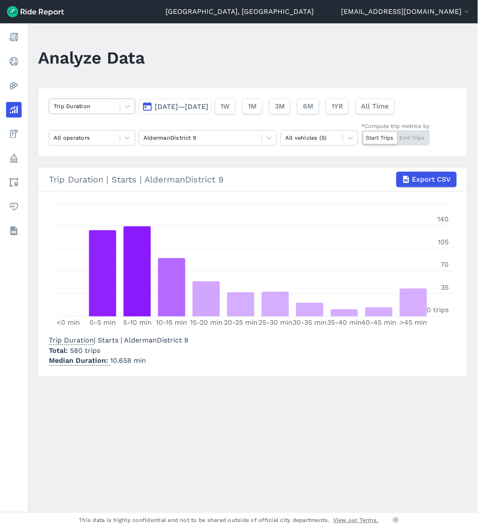
click at [85, 104] on div at bounding box center [85, 106] width 62 height 10
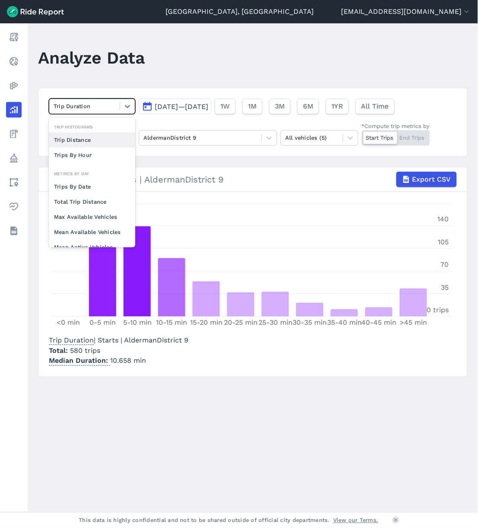
click at [89, 140] on div "Trip Distance" at bounding box center [92, 139] width 86 height 15
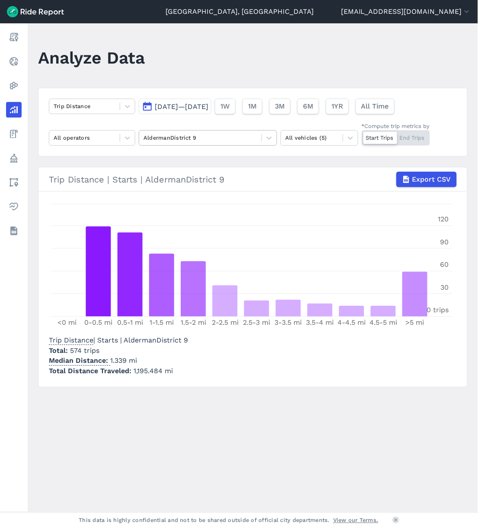
click at [249, 138] on div at bounding box center [201, 138] width 114 height 10
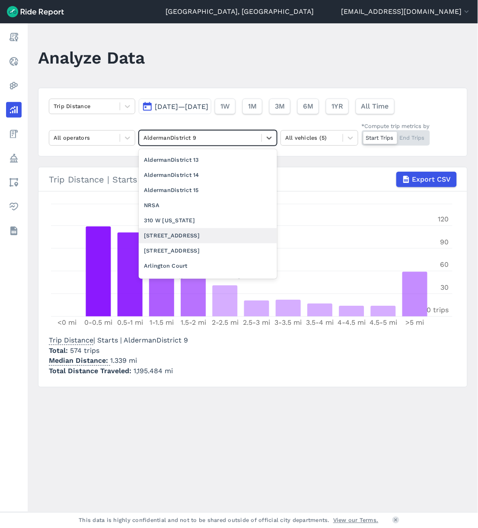
scroll to position [230, 0]
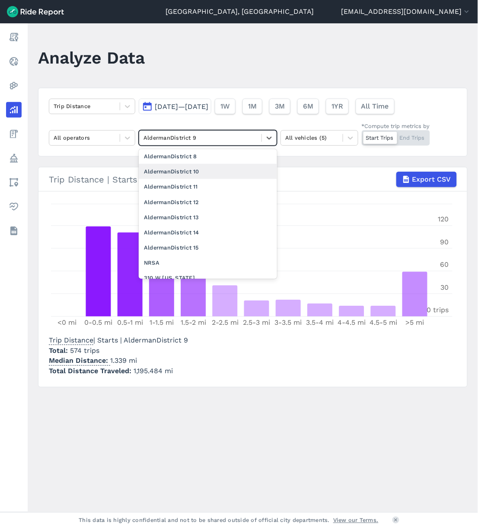
click at [214, 175] on div "AldermanDistrict 10" at bounding box center [208, 171] width 138 height 15
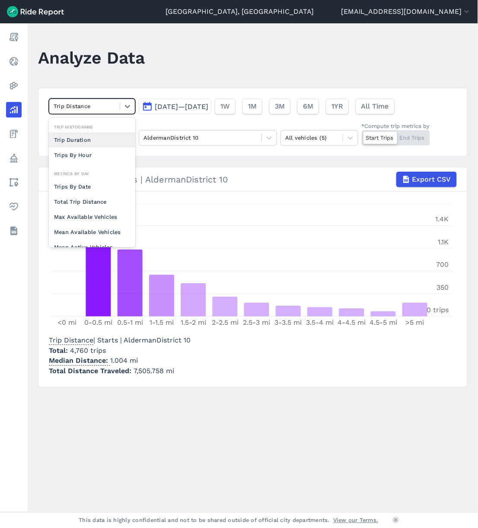
click at [102, 112] on div "Trip Distance" at bounding box center [84, 105] width 70 height 13
click at [92, 139] on div "Trip Duration" at bounding box center [92, 139] width 86 height 15
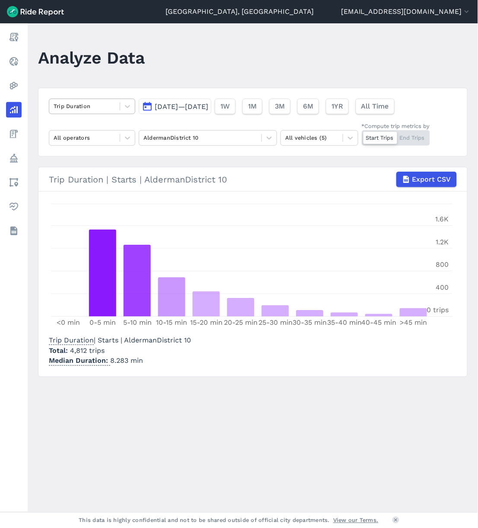
click at [117, 105] on div "Trip Duration" at bounding box center [84, 105] width 70 height 13
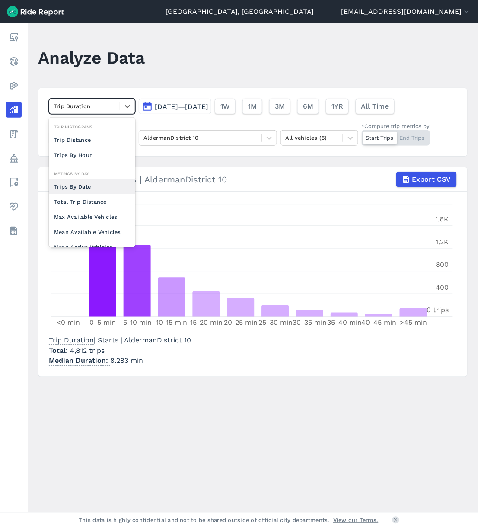
click at [102, 185] on div "Trips By Date" at bounding box center [92, 186] width 86 height 15
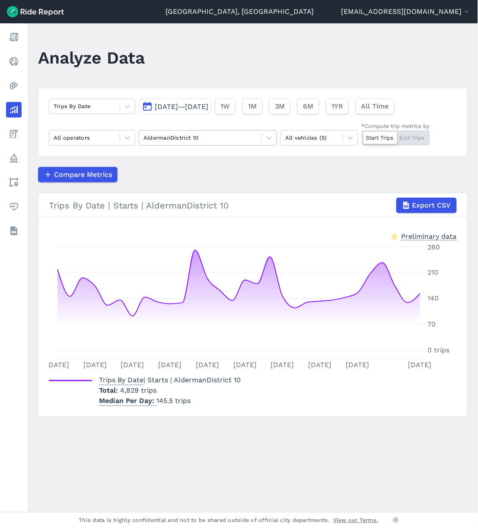
click at [231, 139] on div at bounding box center [201, 138] width 114 height 10
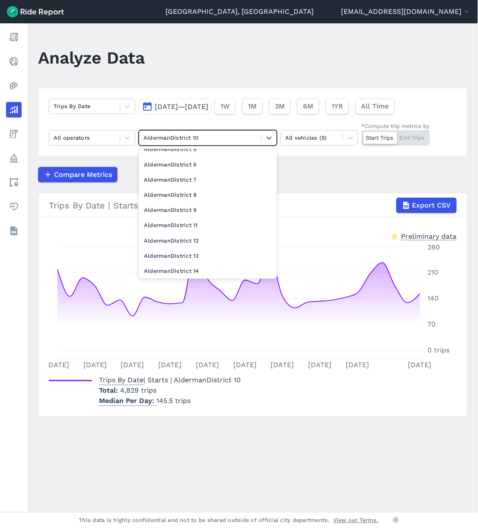
scroll to position [230, 0]
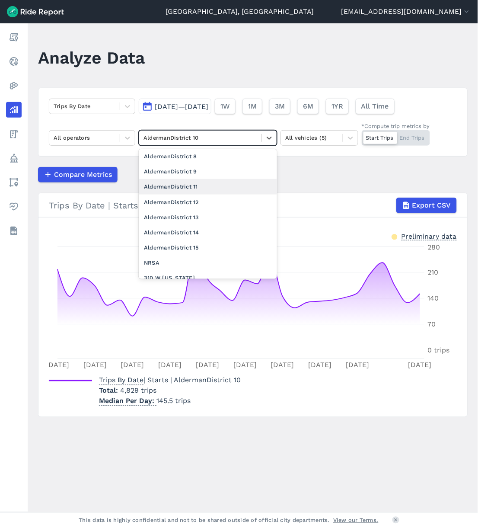
click at [214, 189] on div "AldermanDistrict 11" at bounding box center [208, 186] width 138 height 15
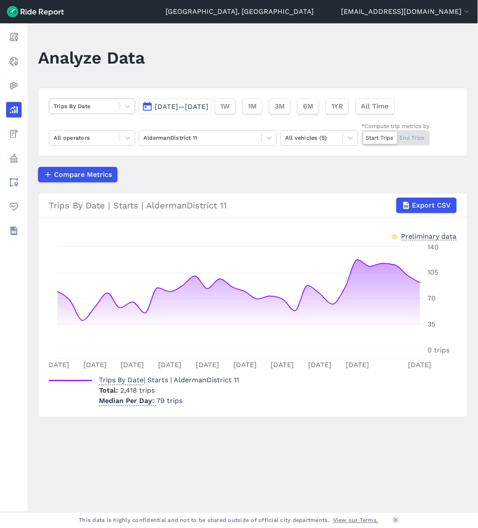
click at [82, 109] on div at bounding box center [85, 106] width 62 height 10
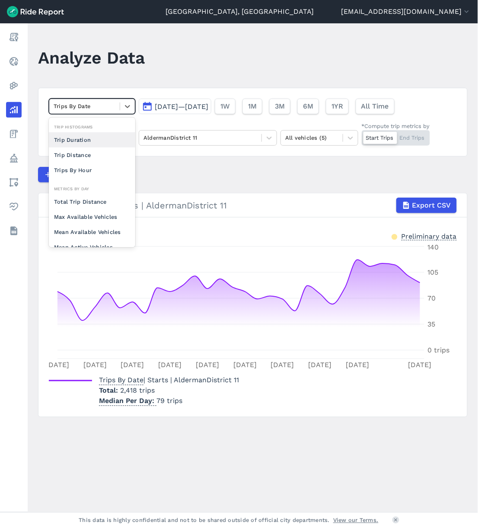
click at [85, 139] on div "Trip Duration" at bounding box center [92, 139] width 86 height 15
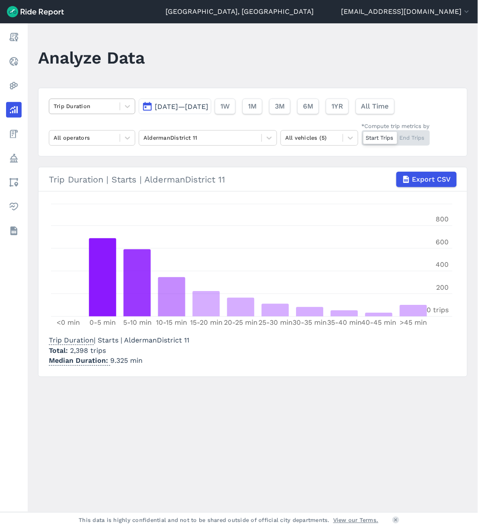
click at [71, 107] on div at bounding box center [85, 106] width 62 height 10
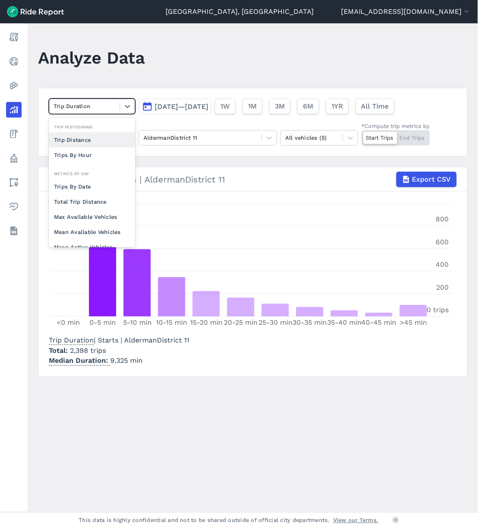
click at [90, 138] on div "Trip Distance" at bounding box center [92, 139] width 86 height 15
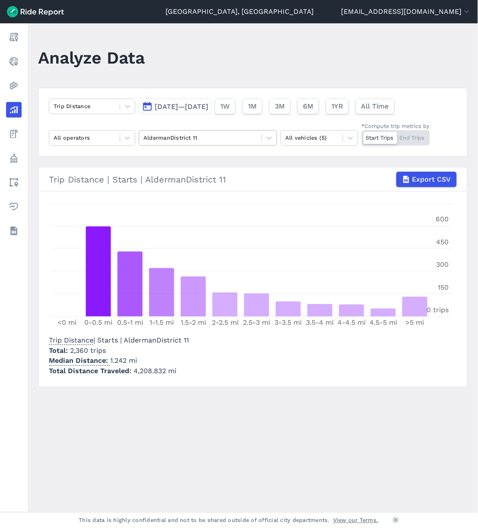
click at [220, 141] on div at bounding box center [201, 138] width 114 height 10
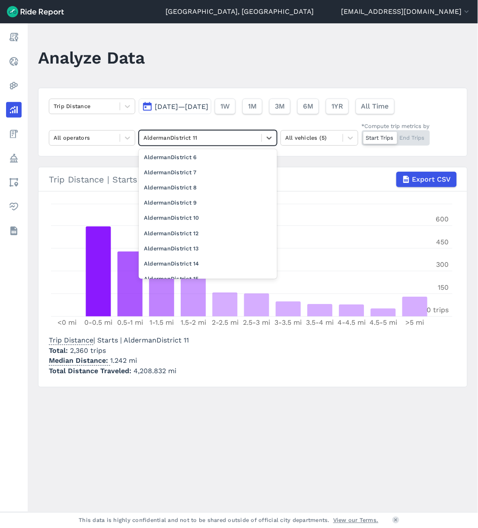
scroll to position [208, 0]
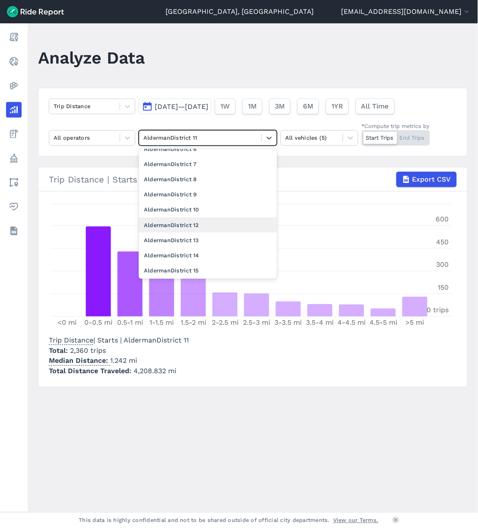
click at [224, 230] on div "AldermanDistrict 12" at bounding box center [208, 224] width 138 height 15
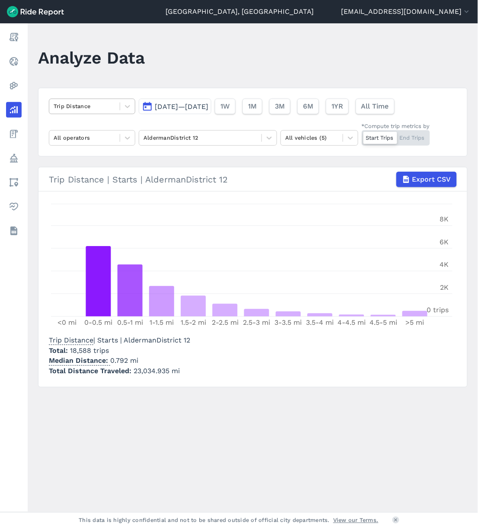
click at [81, 101] on div at bounding box center [85, 106] width 62 height 10
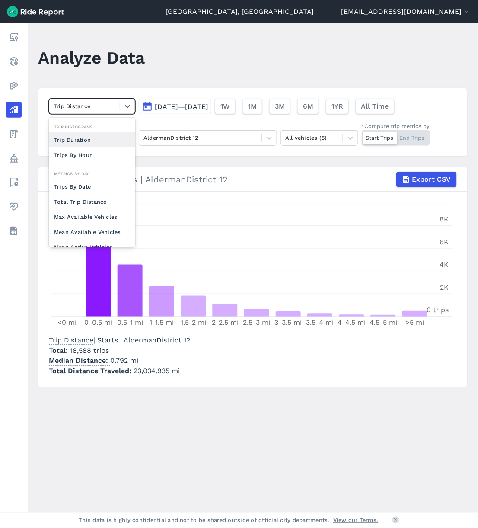
click at [93, 140] on div "Trip Duration" at bounding box center [92, 139] width 86 height 15
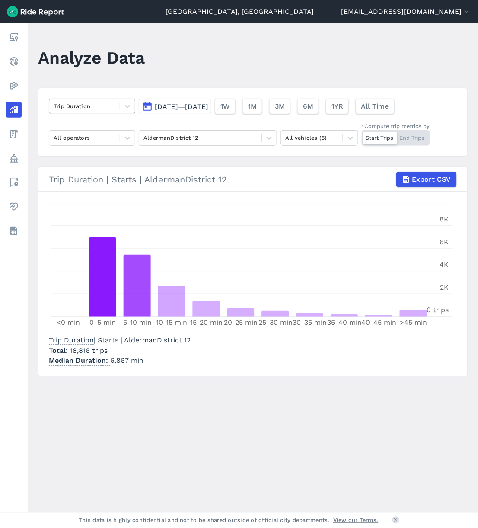
click at [80, 105] on div at bounding box center [85, 106] width 62 height 10
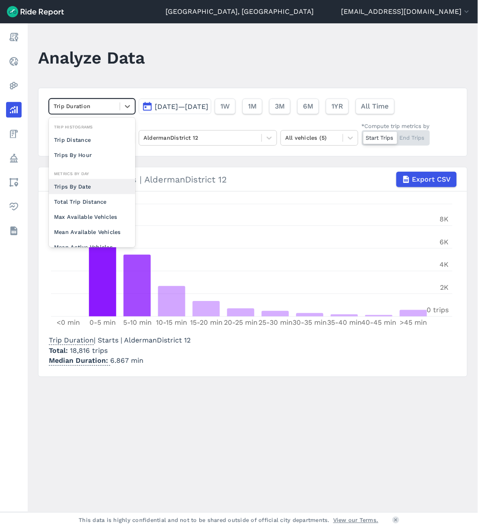
click at [75, 183] on div "Trips By Date" at bounding box center [92, 186] width 86 height 15
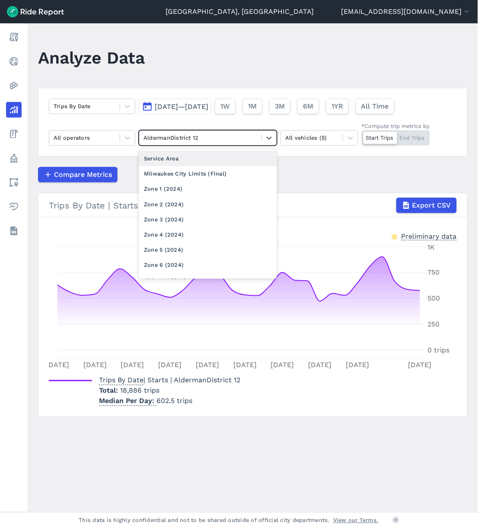
click at [189, 141] on div at bounding box center [201, 138] width 114 height 10
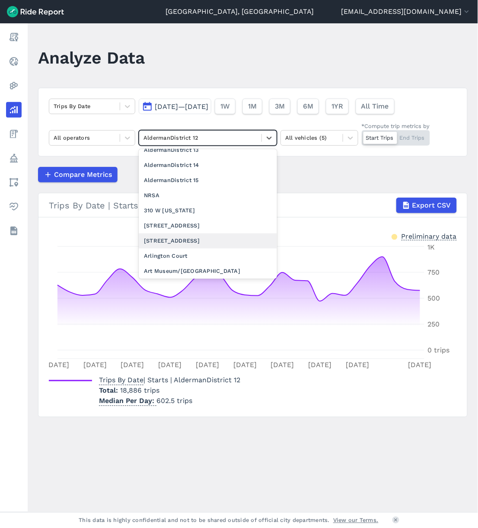
scroll to position [279, 0]
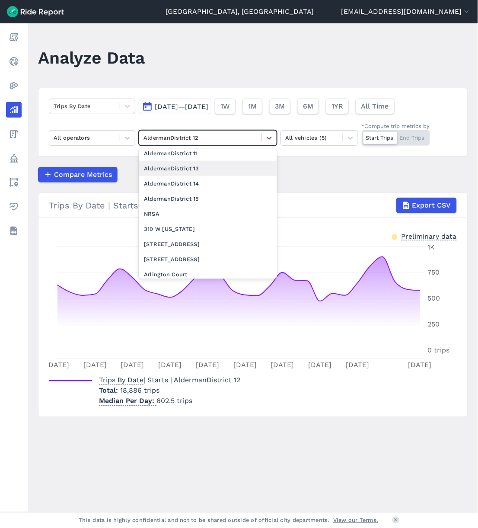
click at [188, 170] on div "AldermanDistrict 13" at bounding box center [208, 168] width 138 height 15
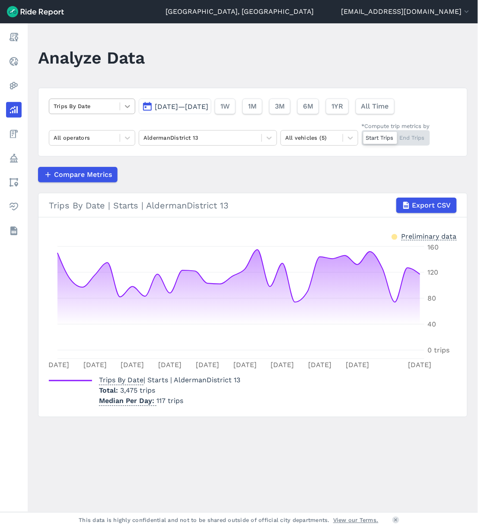
click at [124, 103] on icon at bounding box center [127, 106] width 9 height 9
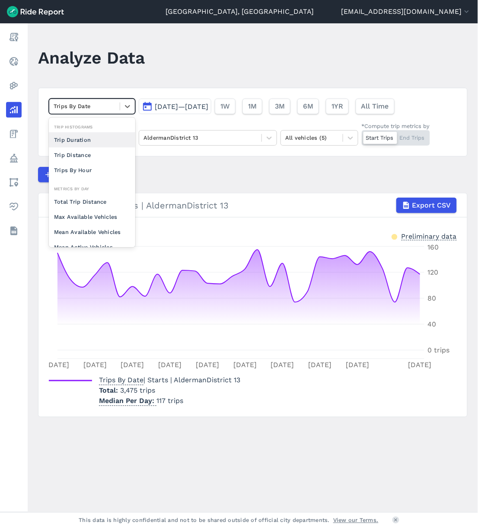
click at [92, 141] on div "Trip Duration" at bounding box center [92, 139] width 86 height 15
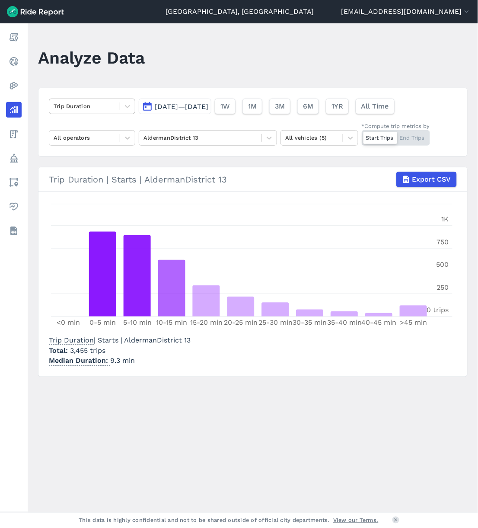
click at [118, 111] on div "Trip Duration" at bounding box center [84, 105] width 70 height 13
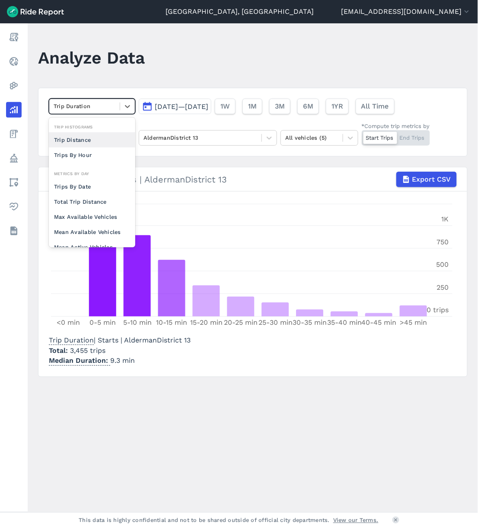
click at [85, 136] on div "Trip Distance" at bounding box center [92, 139] width 86 height 15
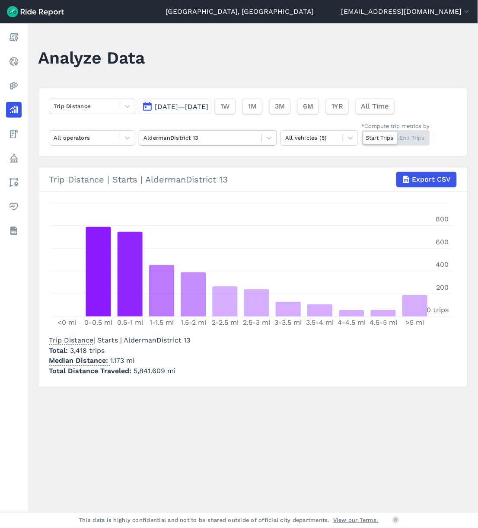
click at [220, 139] on div at bounding box center [201, 138] width 114 height 10
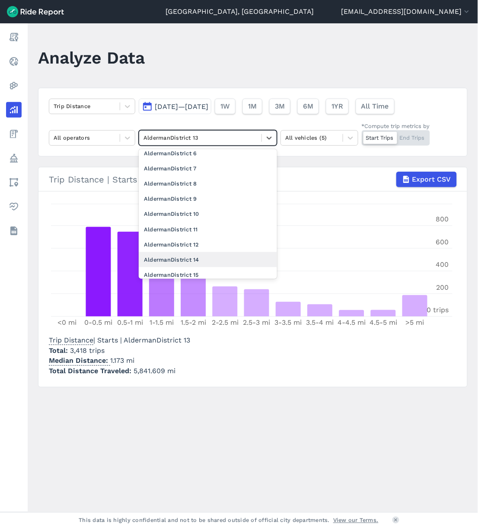
scroll to position [230, 0]
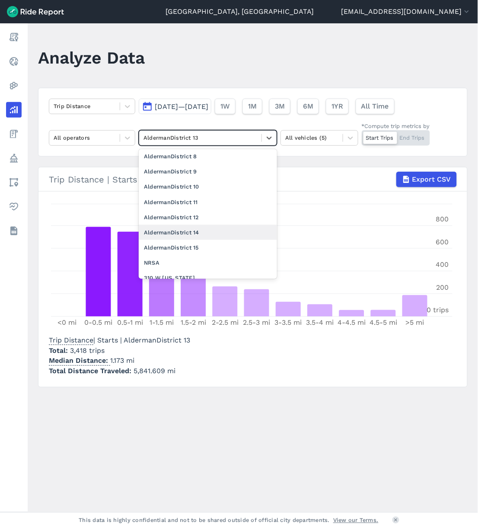
click at [194, 238] on div "AldermanDistrict 14" at bounding box center [208, 232] width 138 height 15
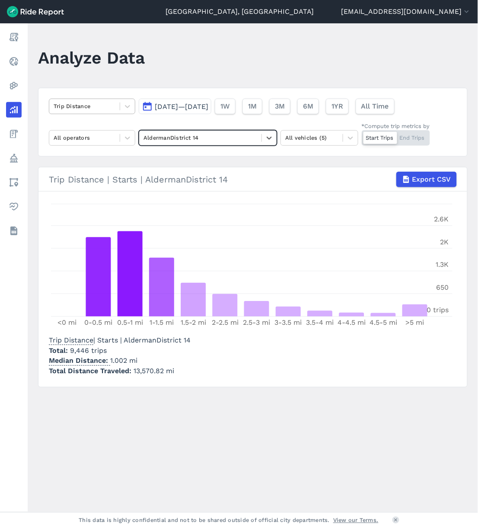
click at [73, 105] on div at bounding box center [85, 106] width 62 height 10
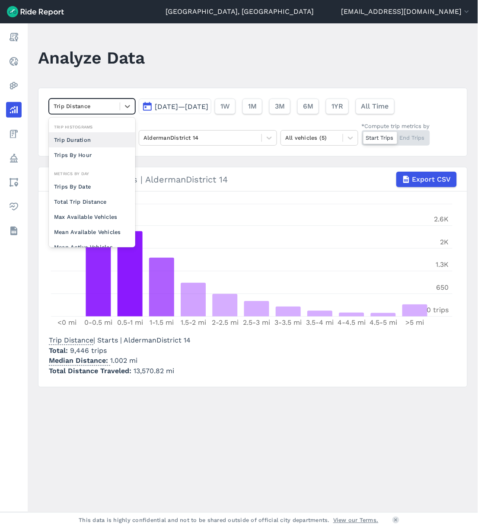
click at [73, 137] on div "Trip Duration" at bounding box center [92, 139] width 86 height 15
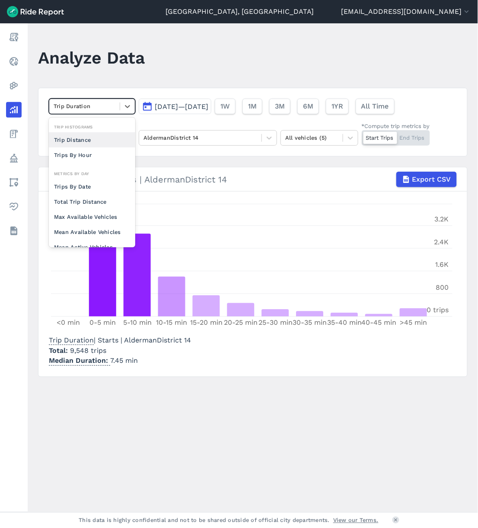
click at [107, 106] on div at bounding box center [85, 106] width 62 height 10
click at [92, 189] on div "Trips By Date" at bounding box center [92, 186] width 86 height 15
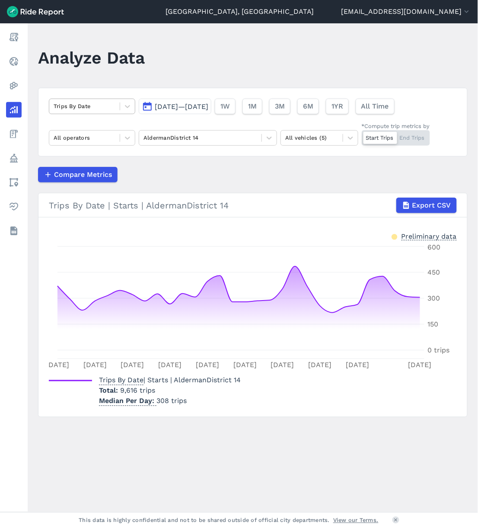
click at [111, 102] on div at bounding box center [85, 106] width 62 height 10
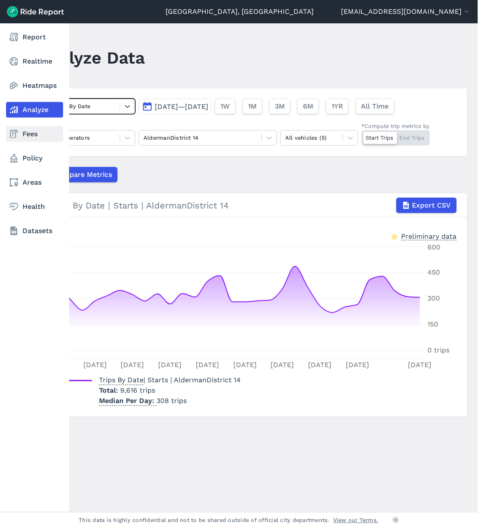
click at [7, 131] on link "Fees" at bounding box center [34, 134] width 57 height 16
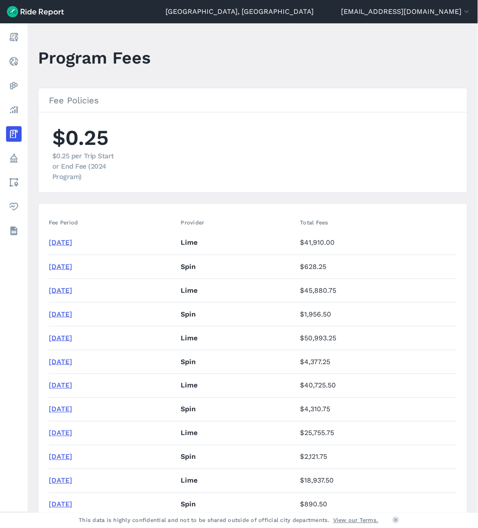
click at [72, 266] on link "[DATE]" at bounding box center [60, 266] width 23 height 8
click at [367, 136] on ul "$0.25 $0.25 per Trip Start or End Fee (2024 Program)" at bounding box center [253, 152] width 408 height 59
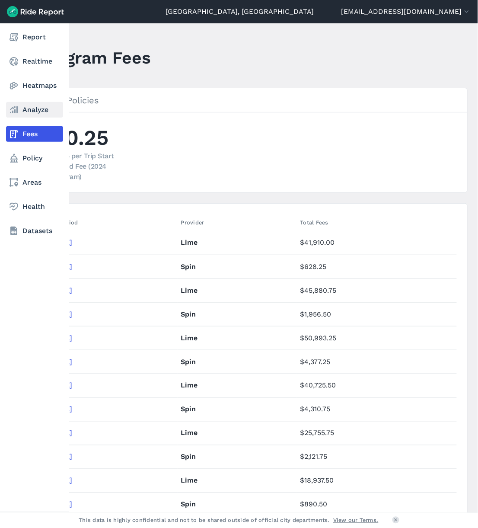
click at [22, 113] on link "Analyze" at bounding box center [34, 110] width 57 height 16
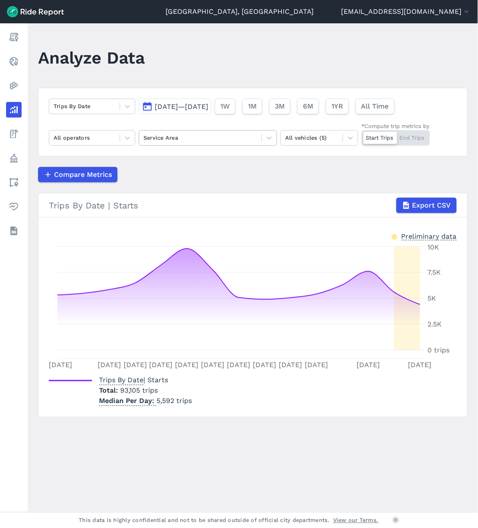
click at [261, 135] on div "Service Area" at bounding box center [200, 137] width 122 height 13
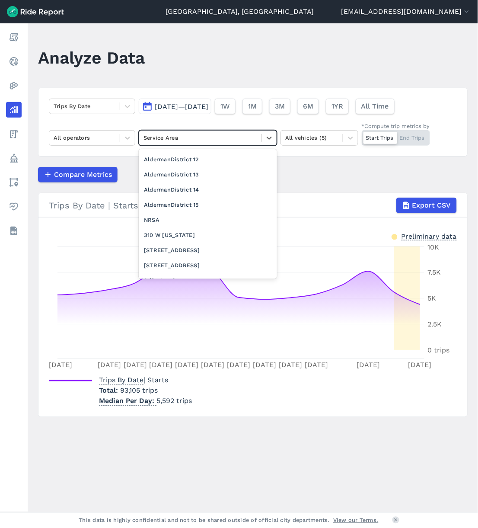
scroll to position [277, 0]
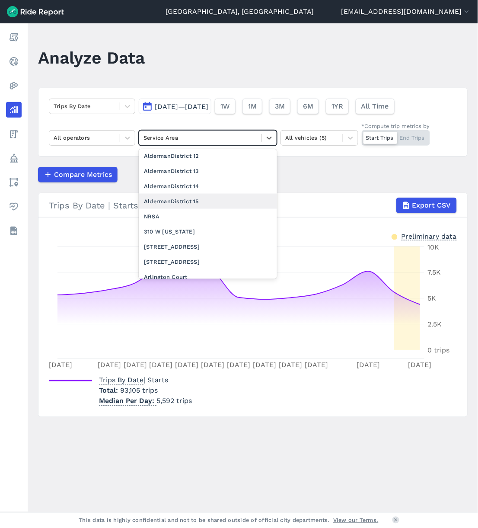
click at [213, 199] on div "AldermanDistrict 15" at bounding box center [208, 201] width 138 height 15
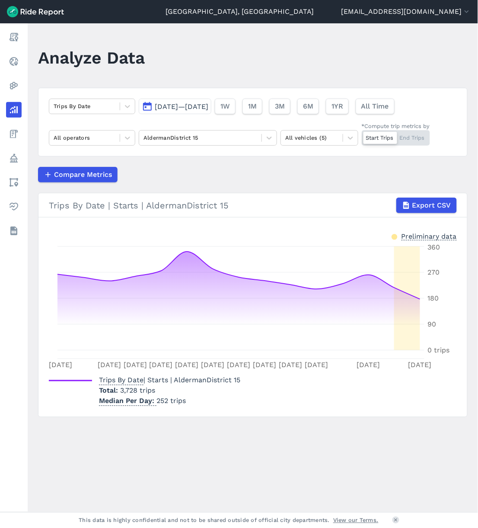
click at [166, 110] on span "[DATE]—[DATE]" at bounding box center [182, 106] width 54 height 8
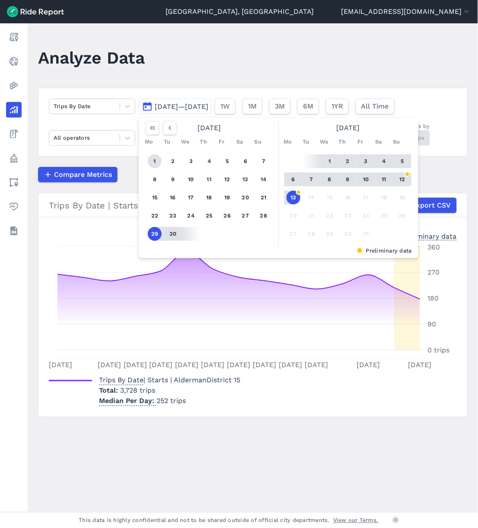
click at [157, 158] on button "1" at bounding box center [155, 161] width 14 height 14
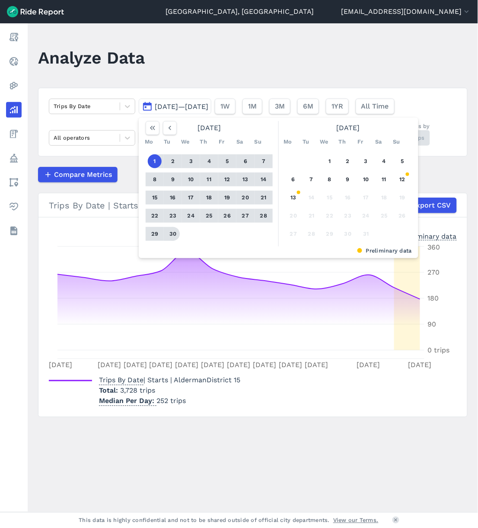
click at [174, 233] on button "30" at bounding box center [173, 234] width 14 height 14
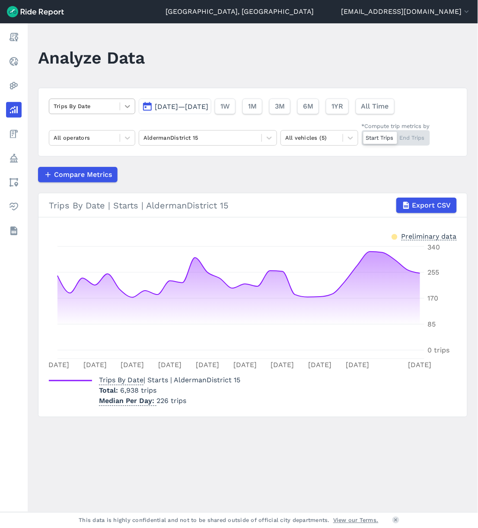
click at [121, 109] on div at bounding box center [127, 106] width 15 height 15
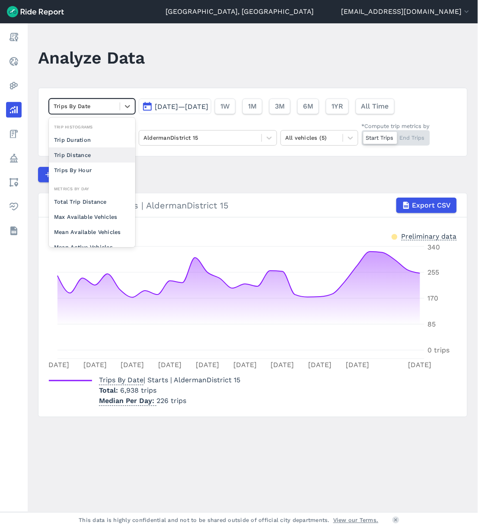
click at [86, 149] on div "Trip Distance" at bounding box center [92, 154] width 86 height 15
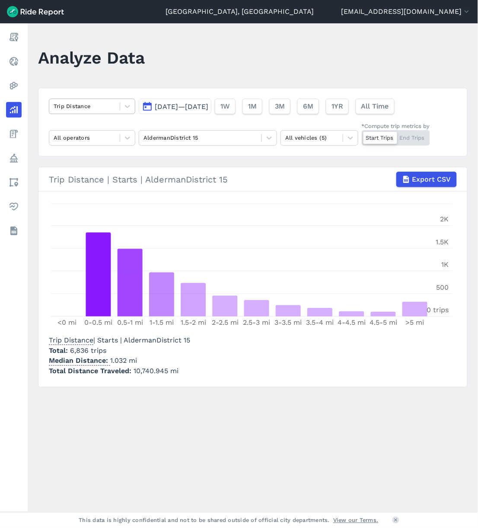
click at [112, 111] on div at bounding box center [85, 106] width 62 height 10
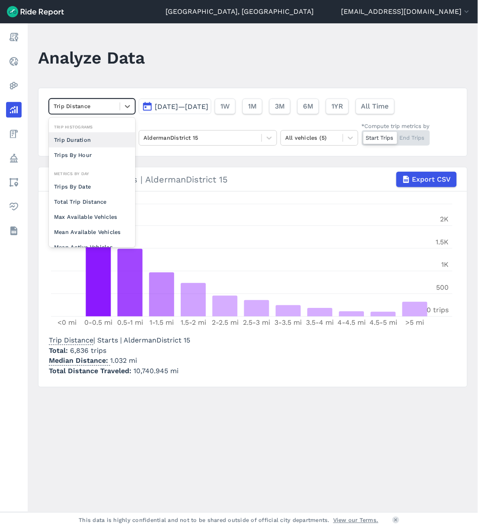
click at [96, 137] on div "Trip Duration" at bounding box center [92, 139] width 86 height 15
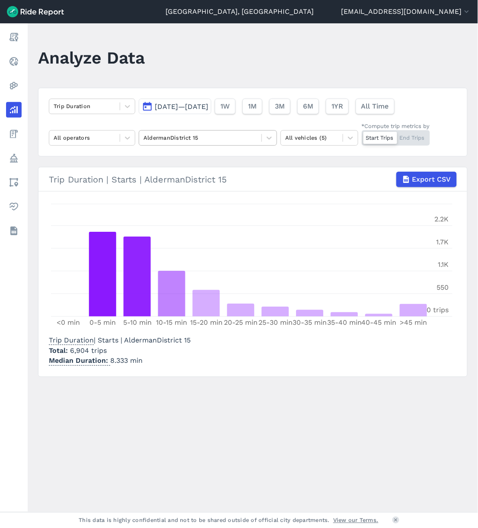
click at [155, 139] on div at bounding box center [201, 138] width 114 height 10
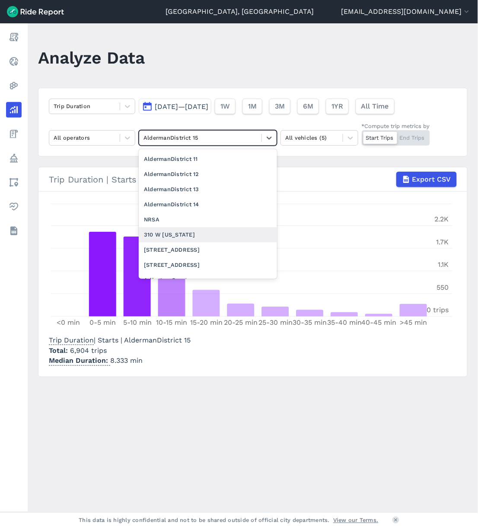
scroll to position [288, 0]
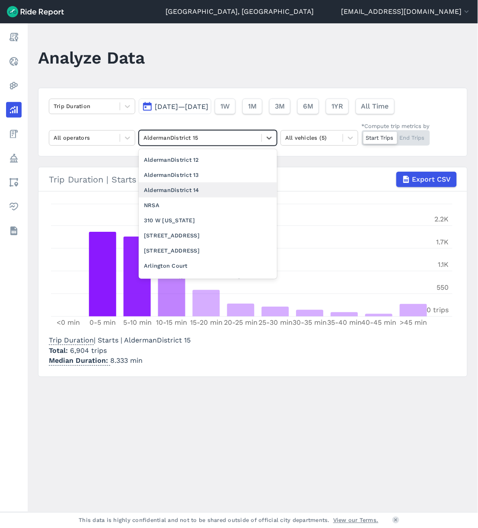
click at [213, 189] on div "AldermanDistrict 14" at bounding box center [208, 189] width 138 height 15
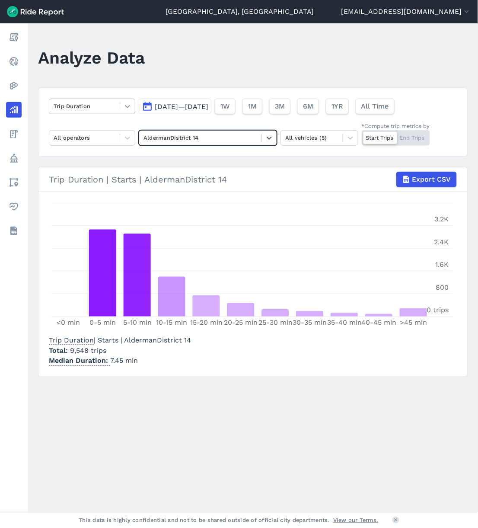
click at [121, 102] on div at bounding box center [127, 106] width 15 height 15
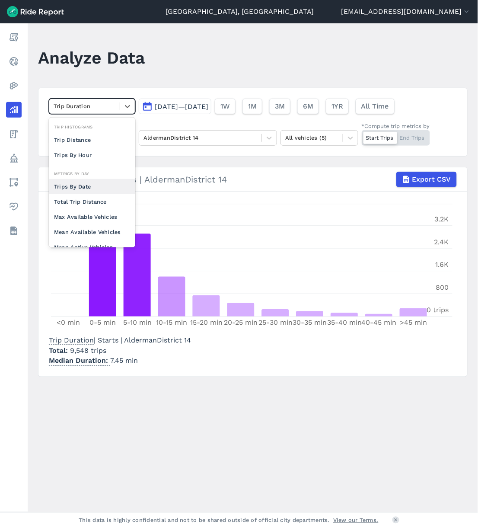
click at [92, 191] on div "Trips By Date" at bounding box center [92, 186] width 86 height 15
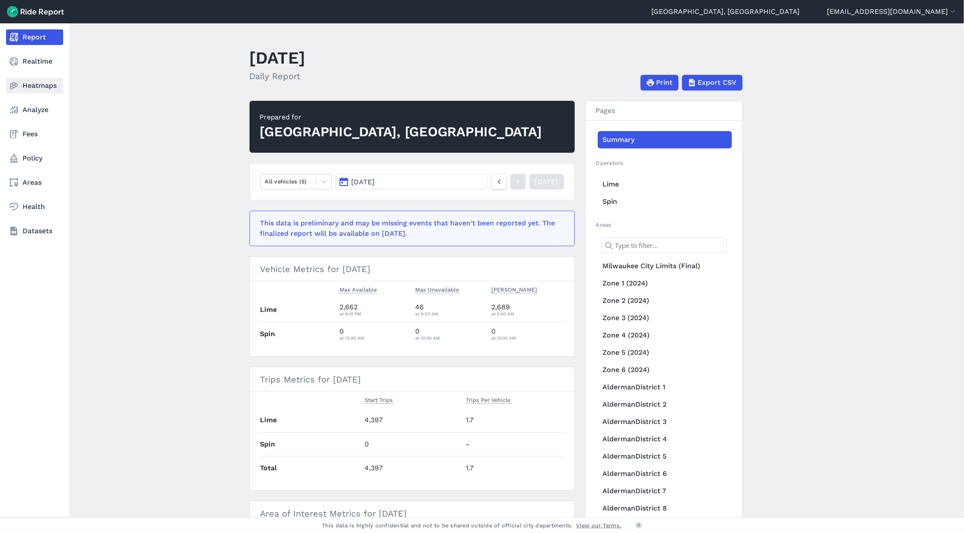
click at [36, 86] on link "Heatmaps" at bounding box center [34, 86] width 57 height 16
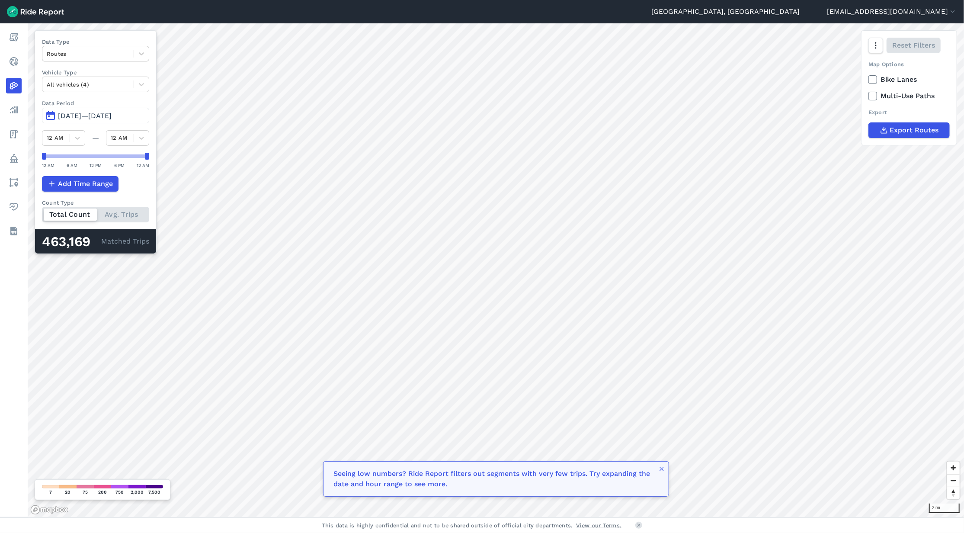
click at [109, 55] on div at bounding box center [88, 54] width 83 height 10
click at [93, 78] on div "Trip Starts" at bounding box center [95, 74] width 107 height 15
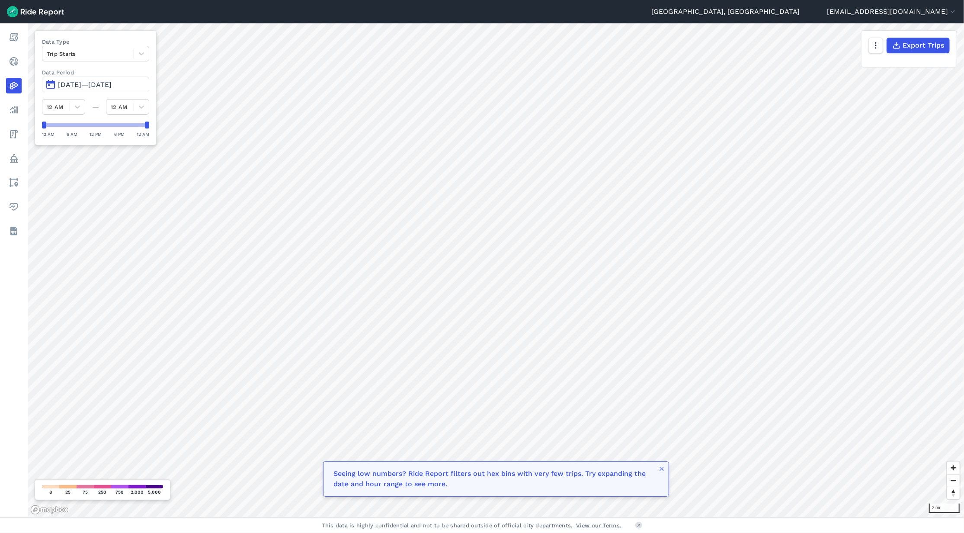
click at [106, 80] on button "Jul 14, 2025—Oct 12, 2025" at bounding box center [95, 85] width 107 height 16
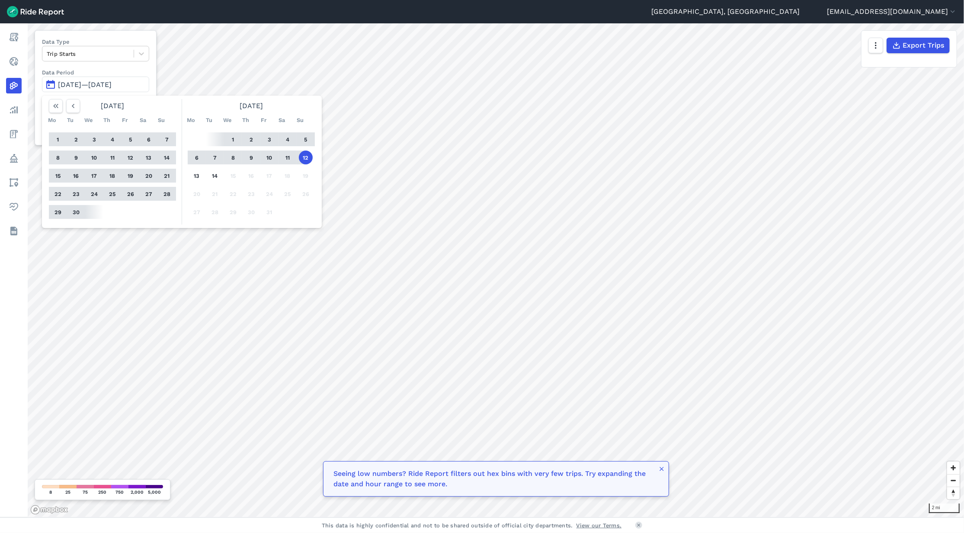
click at [57, 139] on button "1" at bounding box center [58, 139] width 14 height 14
click at [77, 211] on button "30" at bounding box center [76, 212] width 14 height 14
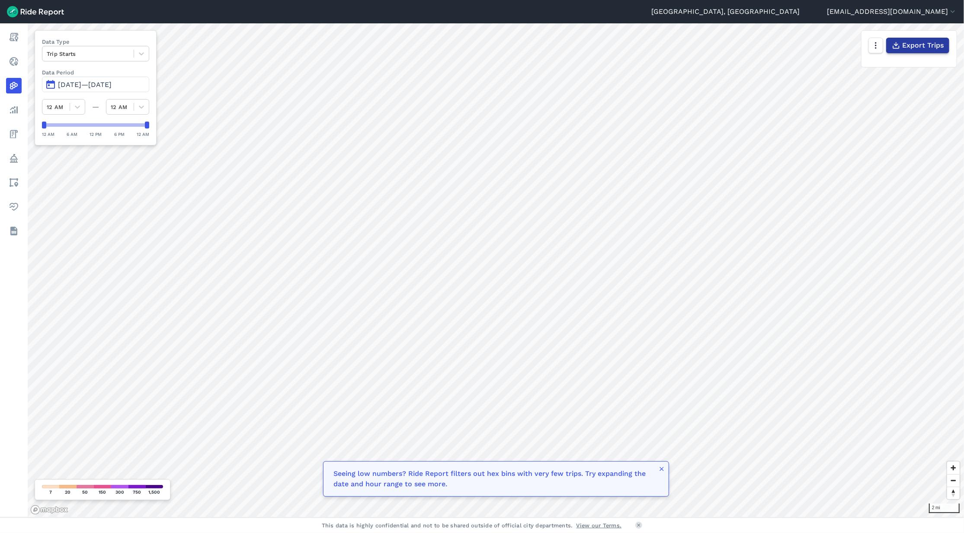
click at [478, 49] on span "Export Trips" at bounding box center [923, 45] width 42 height 10
click at [478, 43] on button "button" at bounding box center [875, 46] width 15 height 16
